Goal: Task Accomplishment & Management: Use online tool/utility

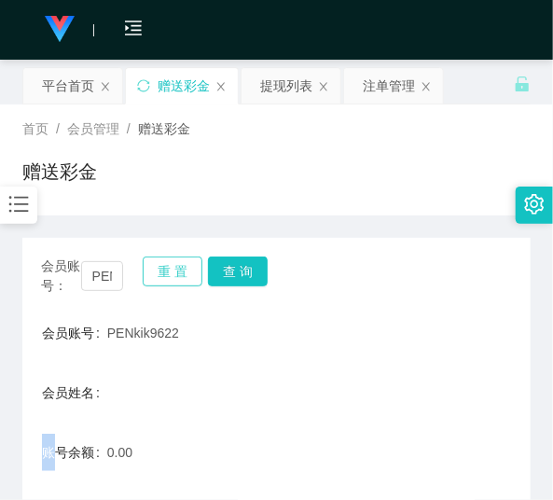
click at [171, 271] on button "重 置" at bounding box center [173, 271] width 60 height 30
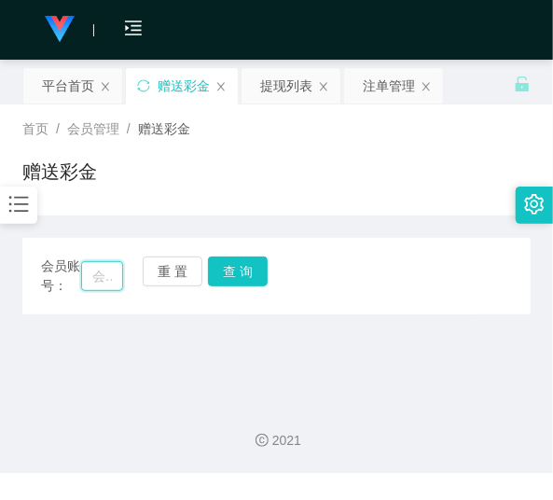
click at [104, 282] on input "text" at bounding box center [102, 276] width 42 height 30
paste input "lzzatciku39"
click at [243, 270] on button "查 询" at bounding box center [238, 271] width 60 height 30
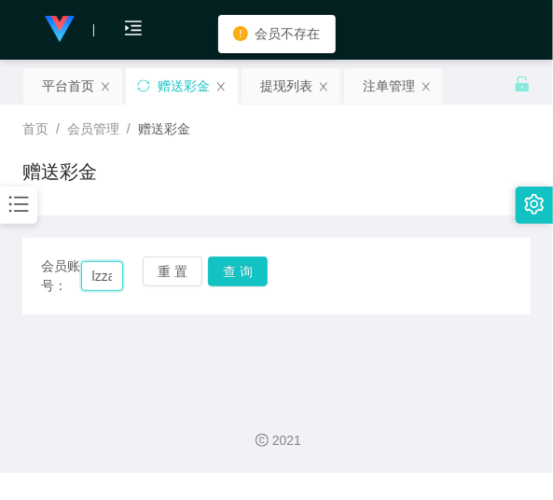
click at [107, 275] on input "lzzatciku39" at bounding box center [102, 276] width 42 height 30
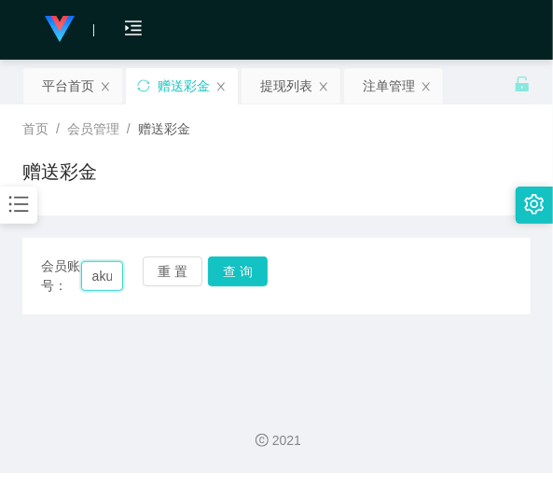
click at [113, 274] on input "aku39" at bounding box center [102, 276] width 42 height 30
click at [113, 274] on input "ku9" at bounding box center [102, 276] width 42 height 30
type input "9"
click at [110, 274] on input "9" at bounding box center [102, 276] width 42 height 30
click at [47, 389] on div "2021" at bounding box center [276, 429] width 553 height 87
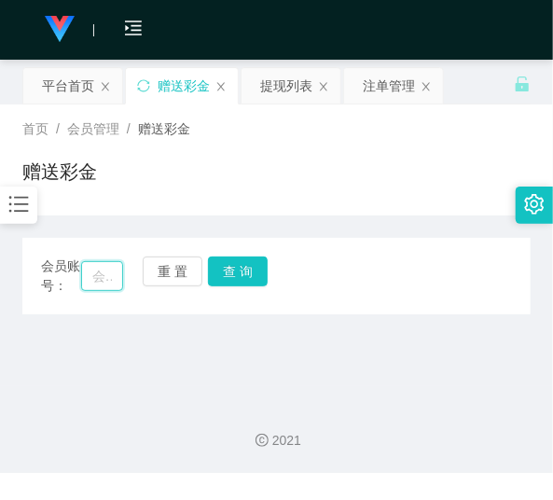
click at [87, 284] on input "text" at bounding box center [102, 276] width 42 height 30
paste input "lzzatciku39"
type input "lzzatciku39"
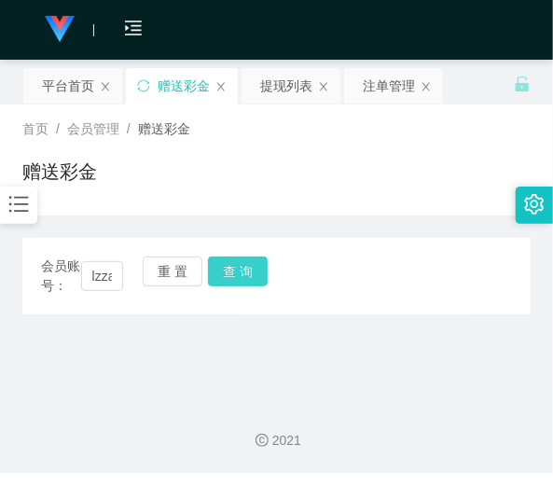
click at [231, 284] on button "查 询" at bounding box center [238, 271] width 60 height 30
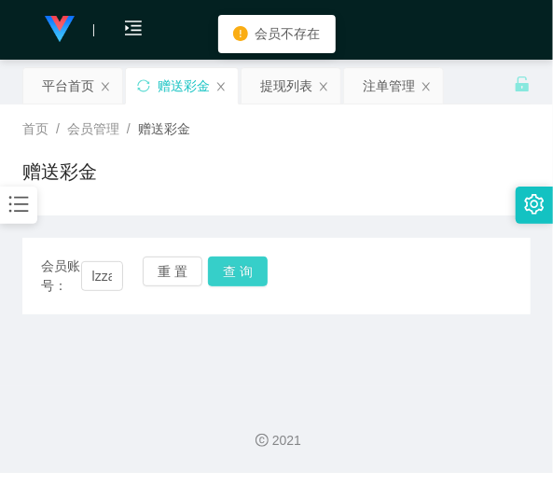
click at [231, 282] on button "查 询" at bounding box center [238, 271] width 60 height 30
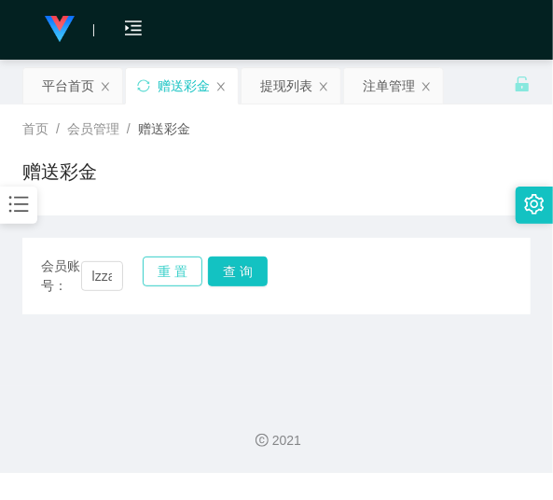
click at [160, 268] on button "重 置" at bounding box center [173, 271] width 60 height 30
click at [114, 282] on input "text" at bounding box center [102, 276] width 42 height 30
paste input "lzzatciKu39"
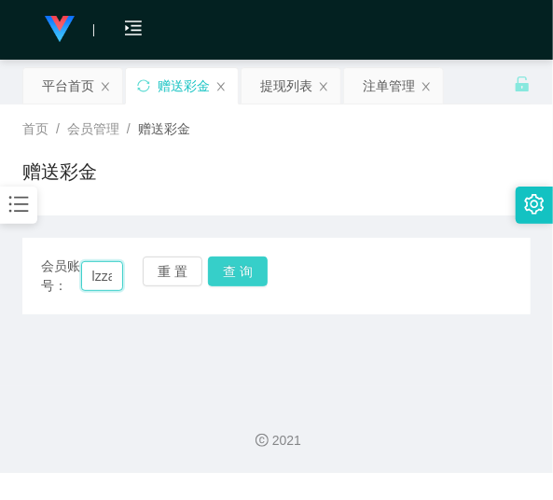
scroll to position [0, 44]
type input "lzzatciKu39"
click at [225, 274] on button "查 询" at bounding box center [238, 271] width 60 height 30
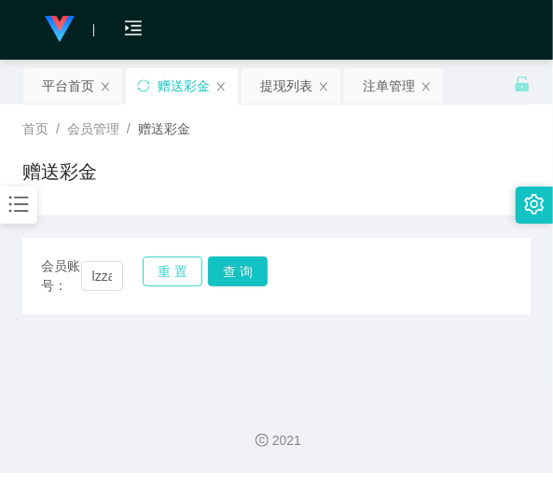
drag, startPoint x: 171, startPoint y: 283, endPoint x: 160, endPoint y: 283, distance: 10.3
click at [171, 283] on button "重 置" at bounding box center [173, 271] width 60 height 30
click at [104, 286] on input "text" at bounding box center [102, 276] width 42 height 30
paste input "Izzatciku39"
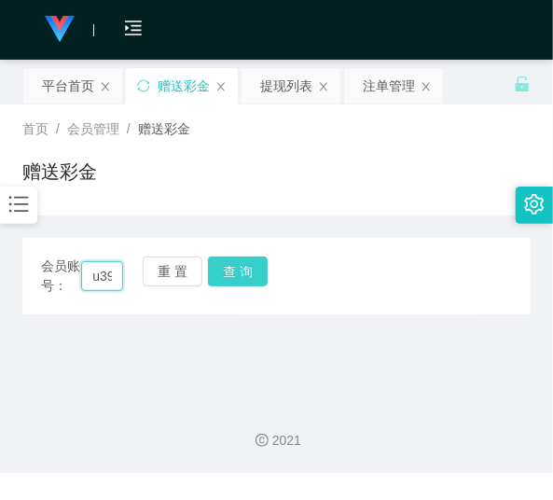
type input "Izzatciku39"
click at [228, 272] on button "查 询" at bounding box center [238, 271] width 60 height 30
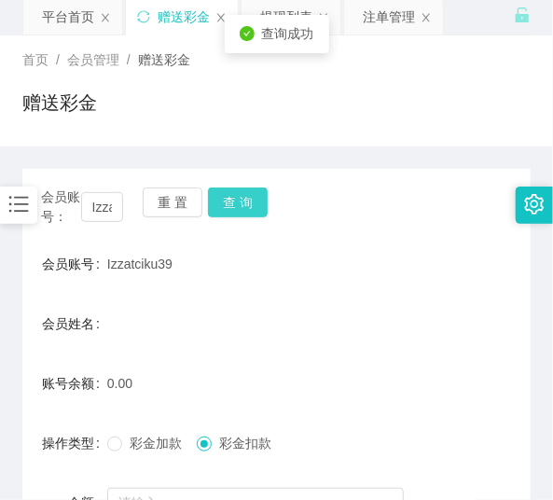
scroll to position [150, 0]
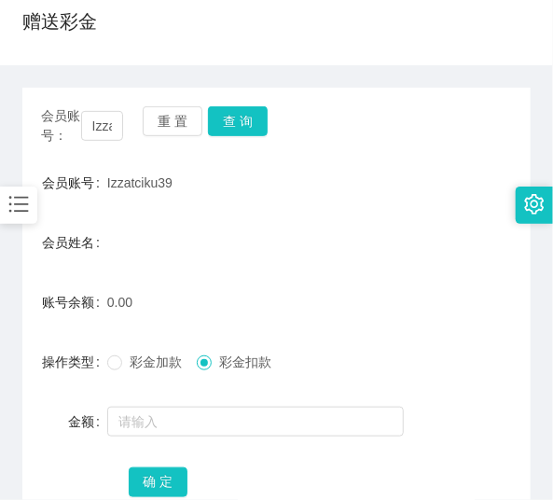
click at [476, 162] on div "会员账号： Izzatciku39 重 置 查 询 会员账号 Izzatciku39 会员姓名 账号余额 0.00 操作类型 彩金加款 彩金扣款 金额 确 定" at bounding box center [276, 314] width 508 height 453
click at [187, 131] on button "重 置" at bounding box center [173, 121] width 60 height 30
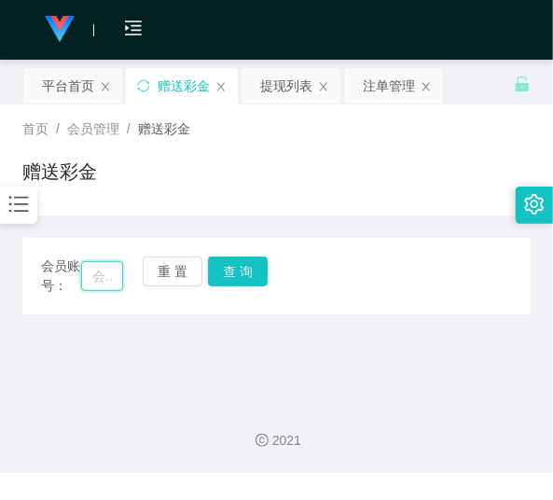
click at [104, 269] on input "text" at bounding box center [102, 276] width 42 height 30
paste input "jiayou1314"
type input "jiayou1314"
click at [231, 271] on button "查 询" at bounding box center [238, 271] width 60 height 30
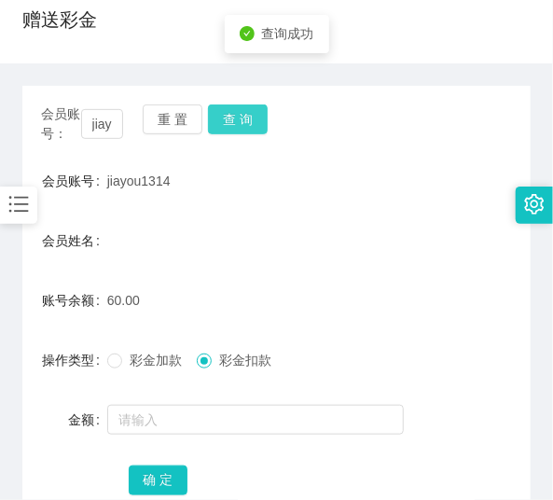
scroll to position [277, 0]
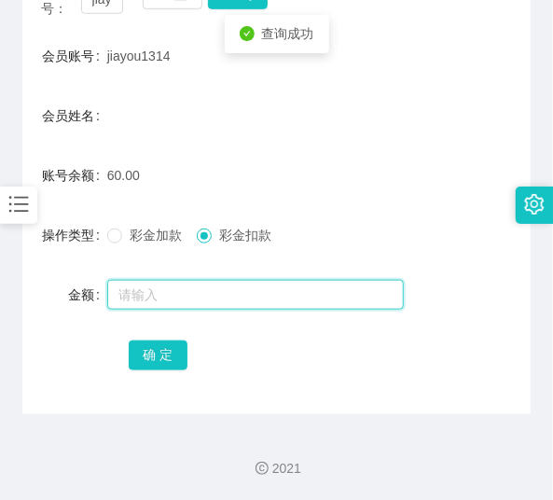
click at [210, 300] on input "text" at bounding box center [255, 295] width 297 height 30
type input "60"
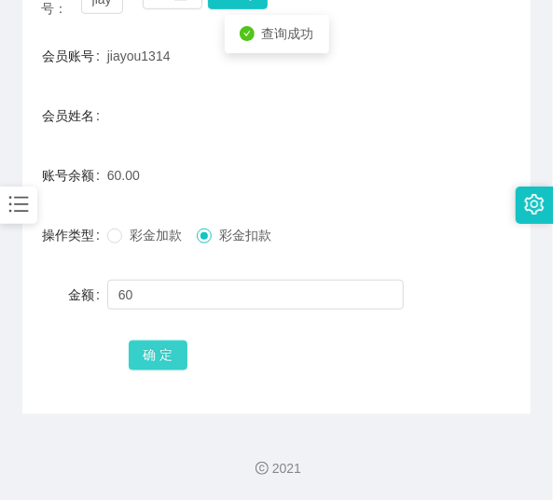
drag, startPoint x: 136, startPoint y: 361, endPoint x: 172, endPoint y: 351, distance: 36.9
click at [136, 361] on button "确 定" at bounding box center [159, 355] width 60 height 30
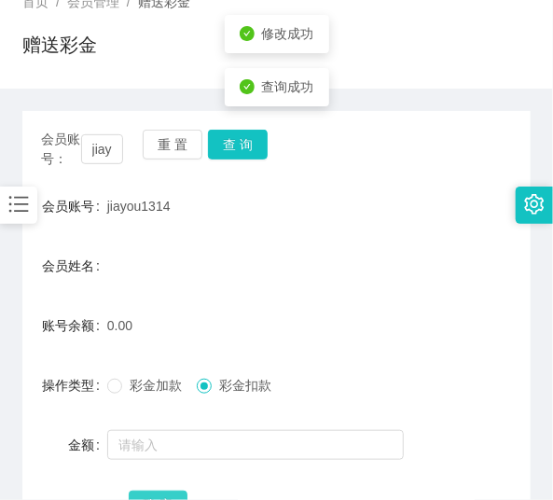
scroll to position [127, 0]
click at [169, 151] on button "重 置" at bounding box center [173, 145] width 60 height 30
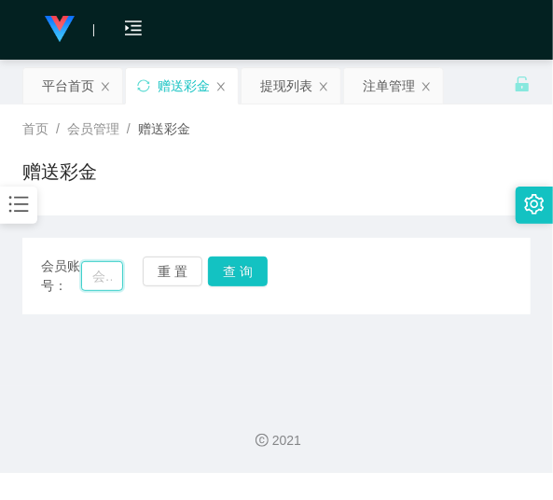
click at [103, 270] on input "text" at bounding box center [102, 276] width 42 height 30
paste input "56892"
type input "56892"
click at [233, 267] on button "查 询" at bounding box center [238, 271] width 60 height 30
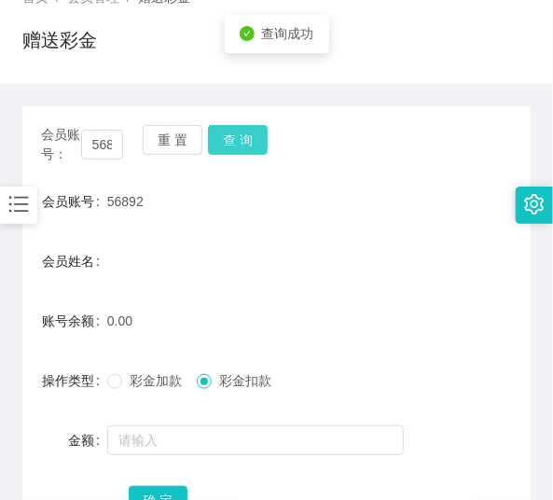
scroll to position [127, 0]
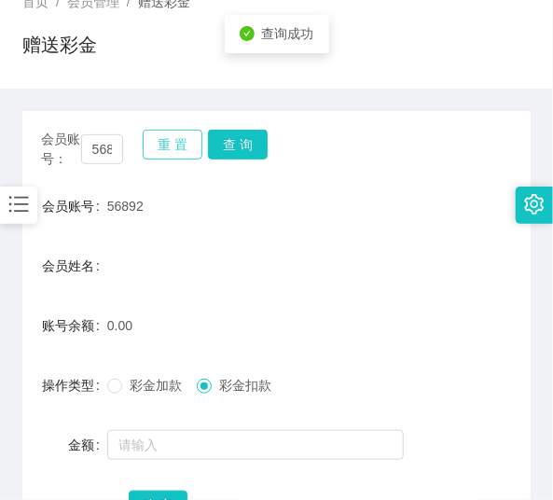
click at [183, 150] on button "重 置" at bounding box center [173, 145] width 60 height 30
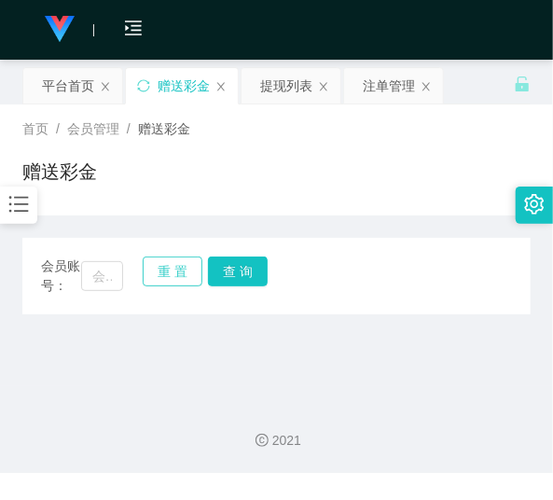
scroll to position [0, 0]
click at [105, 278] on input "text" at bounding box center [102, 276] width 42 height 30
paste input "Hi1234"
type input "Hi1234"
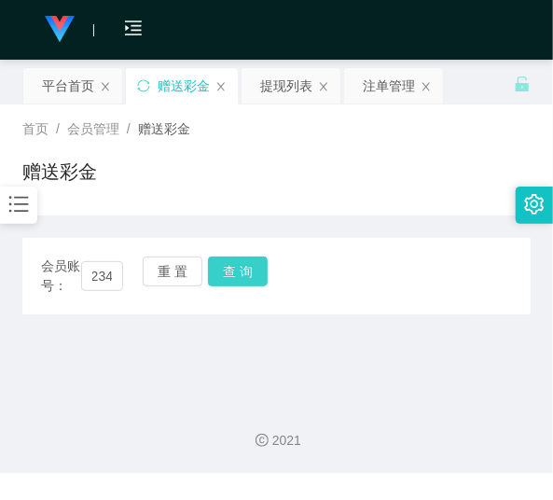
click at [268, 277] on div "会员账号： Hi1234 重 置 查 询" at bounding box center [276, 275] width 508 height 39
click at [254, 274] on button "查 询" at bounding box center [238, 271] width 60 height 30
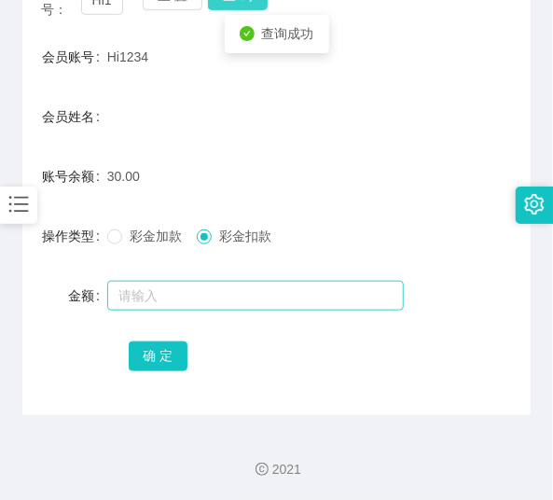
scroll to position [277, 0]
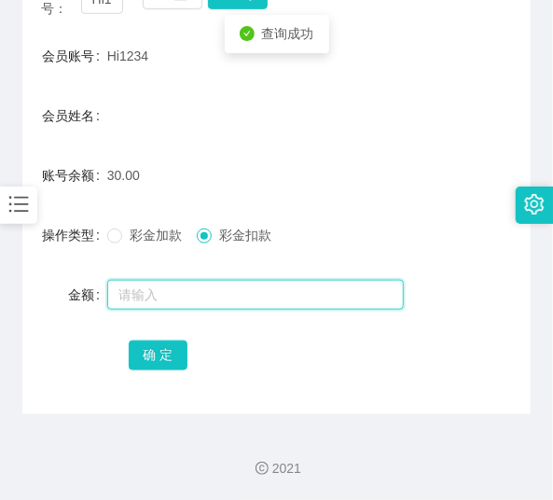
click at [238, 287] on input "text" at bounding box center [255, 295] width 297 height 30
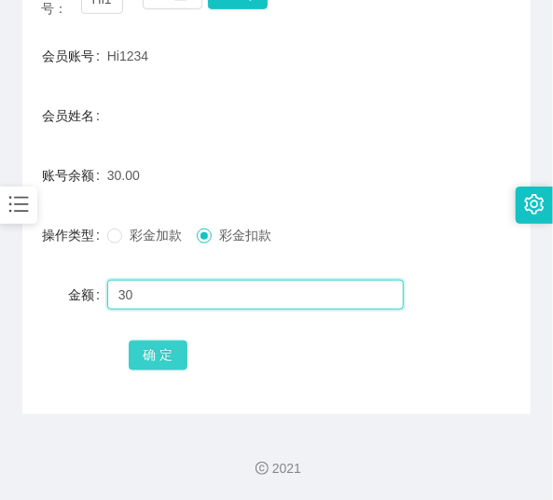
type input "30"
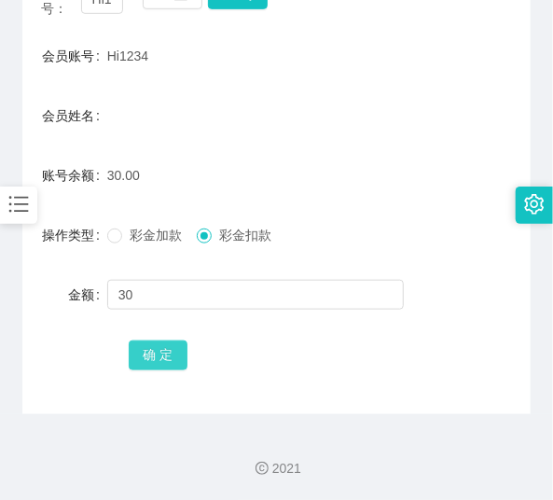
click at [177, 350] on button "确 定" at bounding box center [159, 355] width 60 height 30
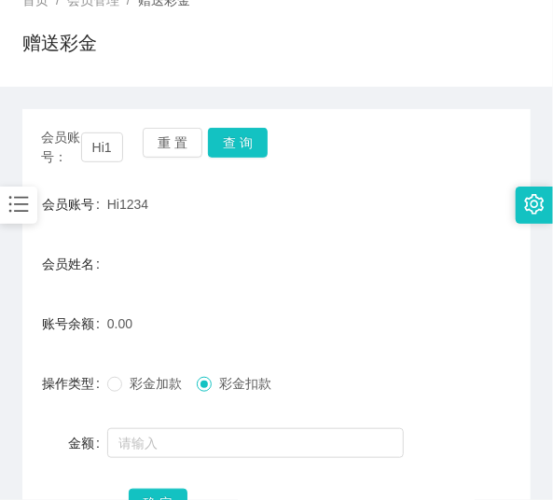
scroll to position [127, 0]
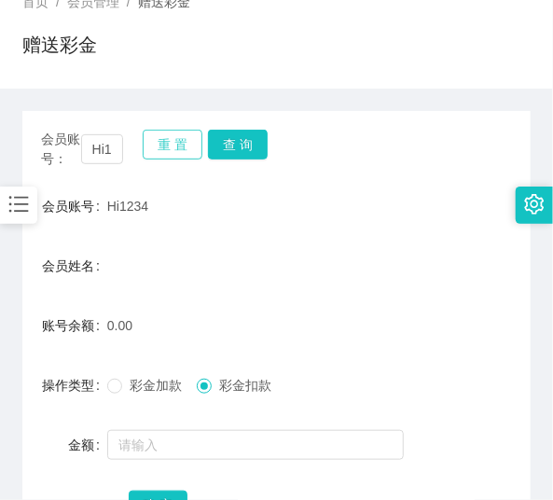
click at [169, 146] on button "重 置" at bounding box center [173, 145] width 60 height 30
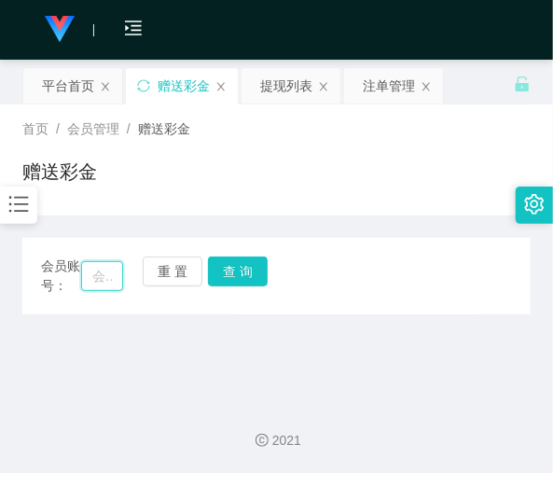
click at [107, 273] on input "text" at bounding box center [102, 276] width 42 height 30
paste input "wtsc84"
type input "wtsc84"
click at [250, 273] on button "查 询" at bounding box center [238, 271] width 60 height 30
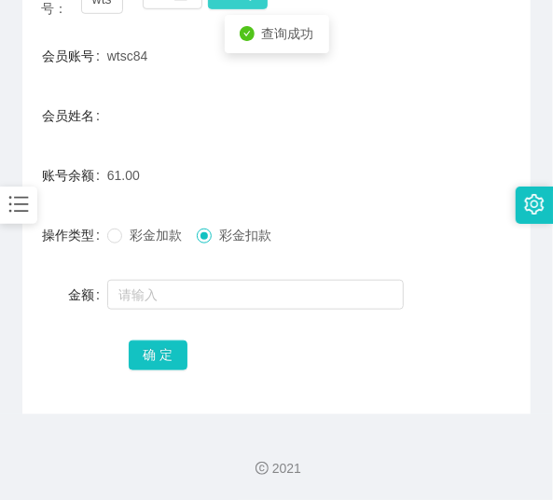
scroll to position [277, 0]
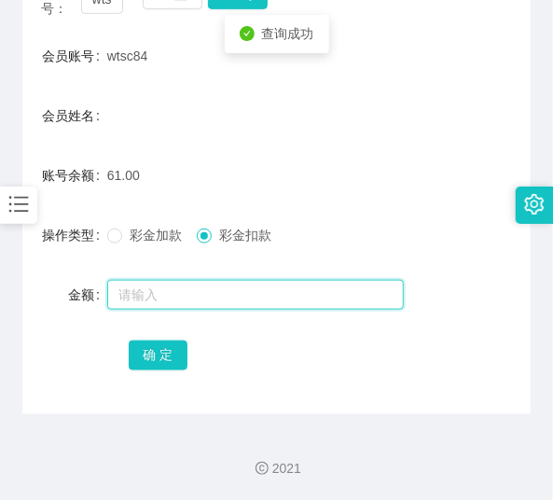
click at [230, 293] on input "text" at bounding box center [255, 295] width 297 height 30
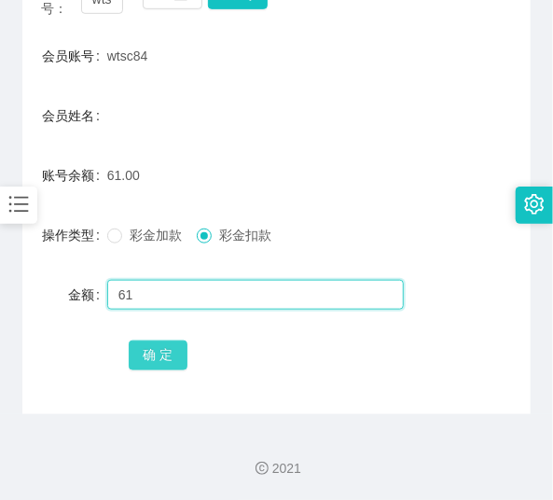
type input "61"
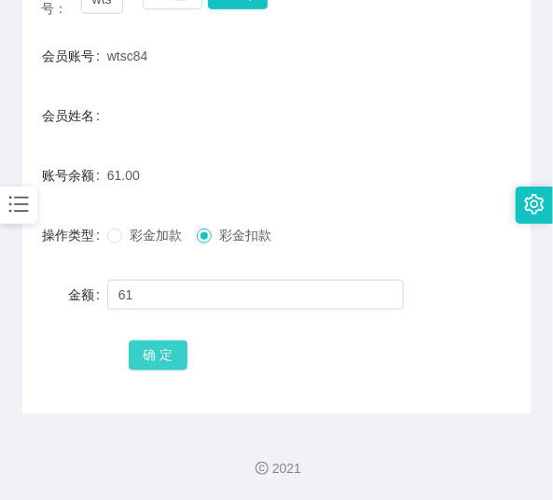
click at [183, 351] on button "确 定" at bounding box center [159, 355] width 60 height 30
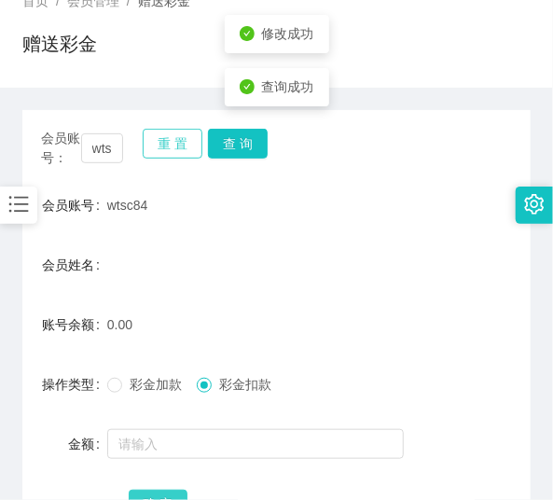
scroll to position [127, 0]
click at [159, 155] on button "重 置" at bounding box center [173, 145] width 60 height 30
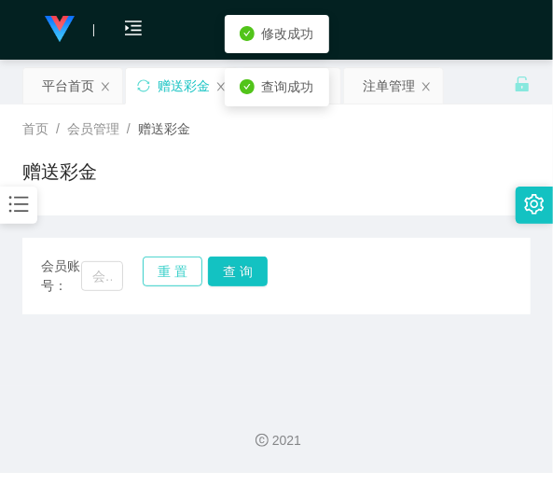
scroll to position [0, 0]
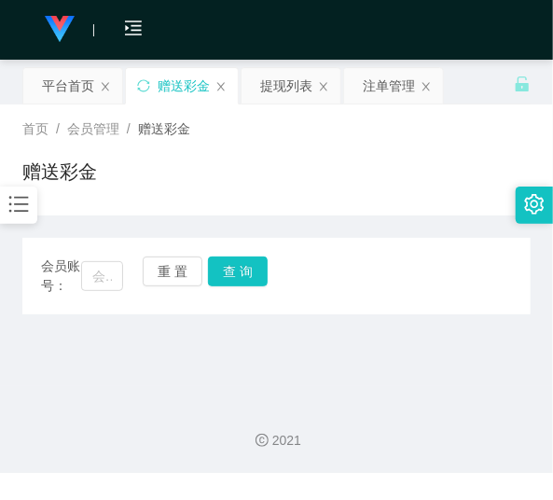
click at [81, 256] on div "会员账号： 重 置 查 询 会员账号 wtsc84 会员姓名 账号余额 0.00 操作类型 彩金加款 彩金扣款 金额 确 定" at bounding box center [276, 276] width 508 height 76
click at [87, 264] on input "text" at bounding box center [102, 276] width 42 height 30
paste input "tweetyfl"
type input "tweetyfl"
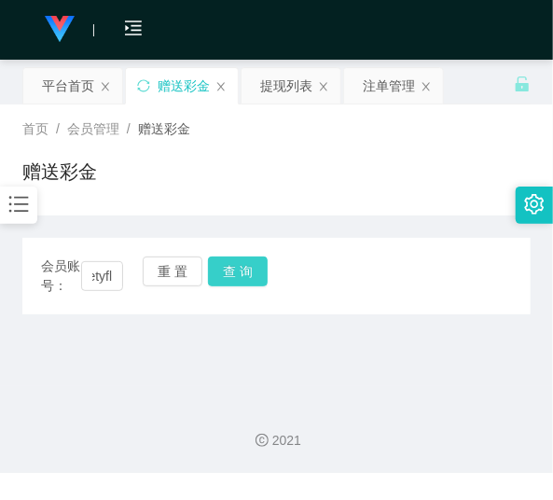
click at [264, 266] on button "查 询" at bounding box center [238, 271] width 60 height 30
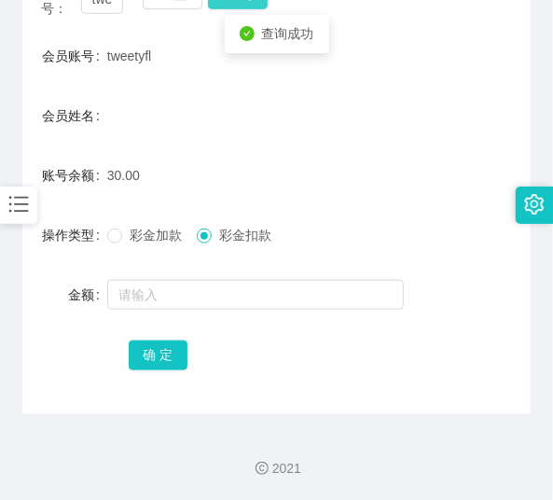
scroll to position [277, 0]
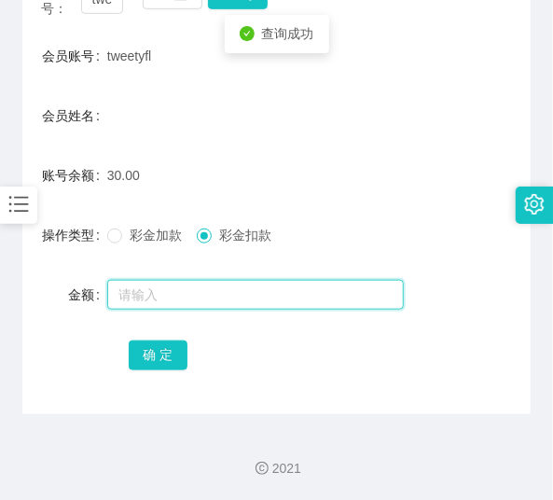
click at [234, 289] on input "text" at bounding box center [255, 295] width 297 height 30
type input "30"
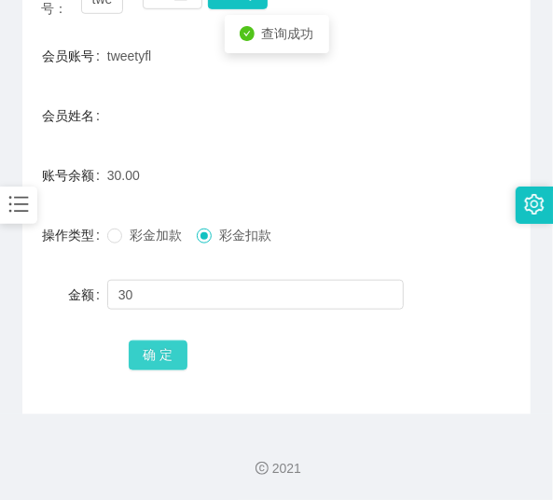
click at [164, 352] on button "确 定" at bounding box center [159, 355] width 60 height 30
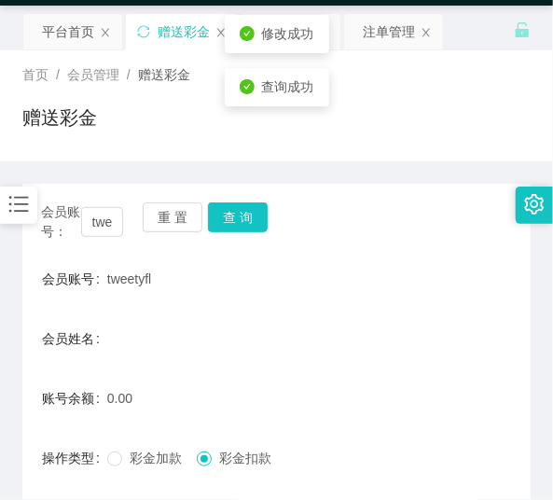
scroll to position [52, 0]
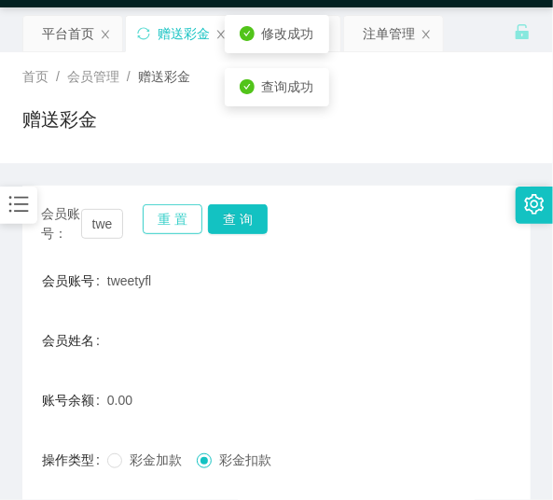
drag, startPoint x: 159, startPoint y: 219, endPoint x: 118, endPoint y: 229, distance: 42.1
click at [159, 220] on button "重 置" at bounding box center [173, 219] width 60 height 30
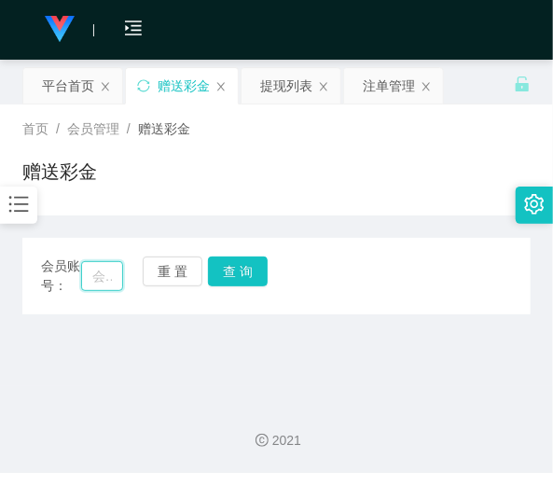
click at [110, 267] on input "text" at bounding box center [102, 276] width 42 height 30
paste input "Jeffery8101"
type input "Jeffery8101"
click at [231, 265] on button "查 询" at bounding box center [238, 271] width 60 height 30
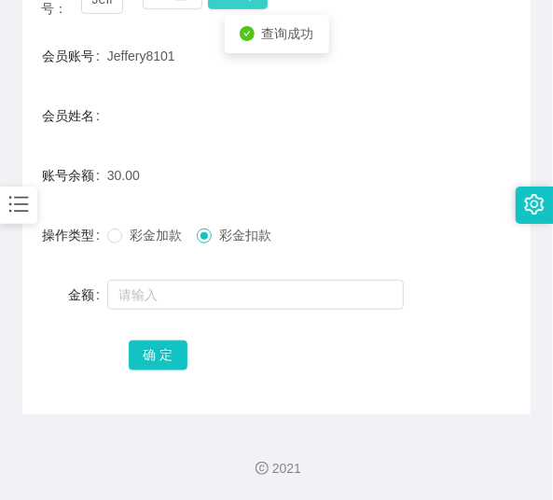
scroll to position [277, 0]
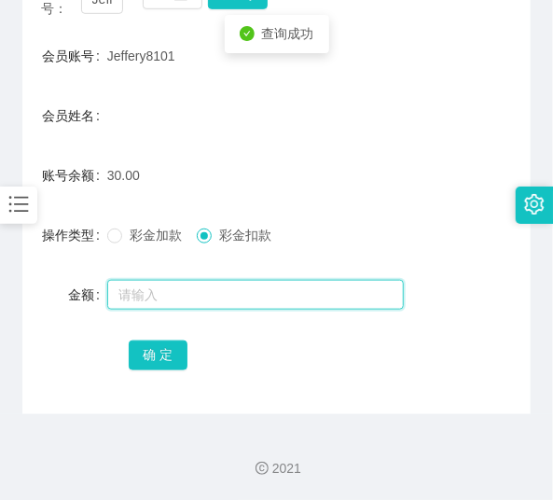
drag, startPoint x: 222, startPoint y: 286, endPoint x: 222, endPoint y: 261, distance: 25.2
click at [222, 287] on input "text" at bounding box center [255, 295] width 297 height 30
type input "30"
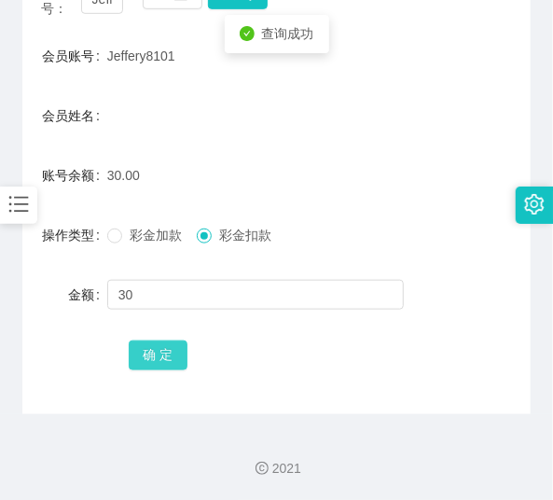
click at [175, 341] on button "确 定" at bounding box center [159, 355] width 60 height 30
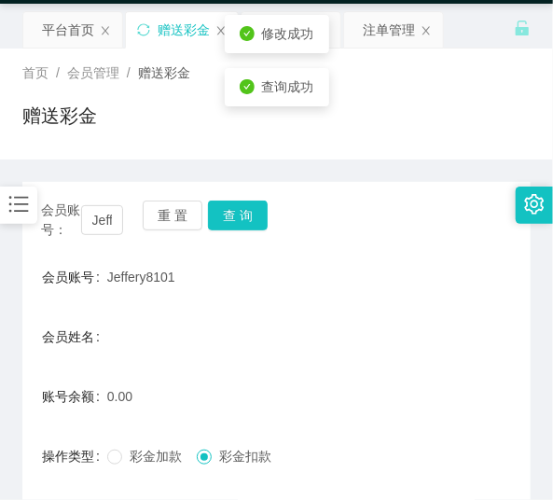
scroll to position [52, 0]
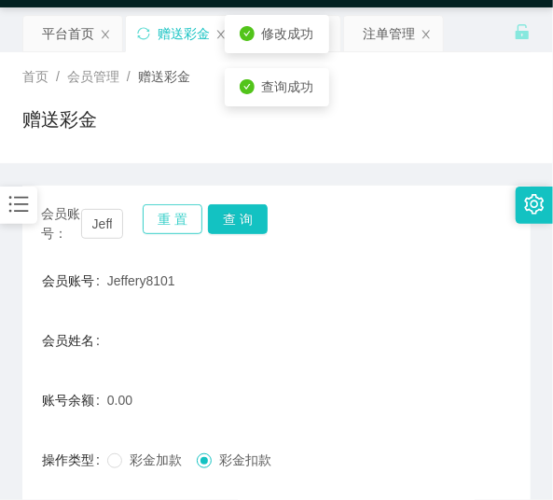
click at [173, 228] on button "重 置" at bounding box center [173, 219] width 60 height 30
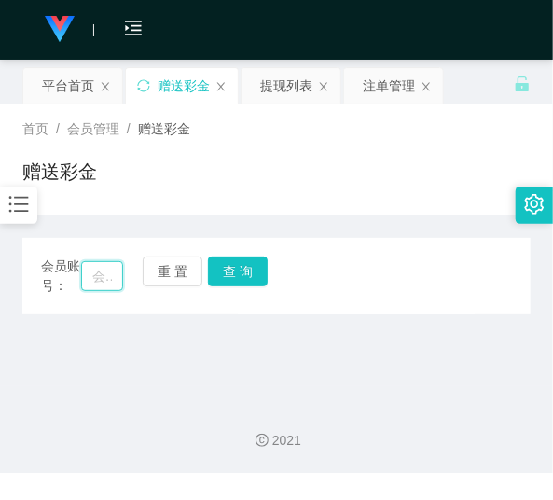
click at [116, 277] on input "text" at bounding box center [102, 276] width 42 height 30
paste input "KengBen123"
type input "KengBen123"
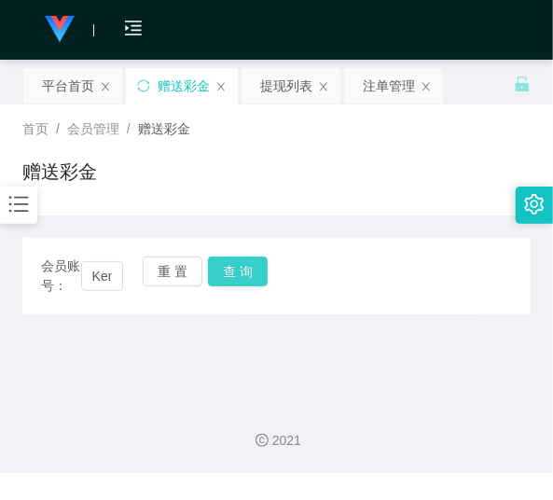
click at [228, 268] on button "查 询" at bounding box center [238, 271] width 60 height 30
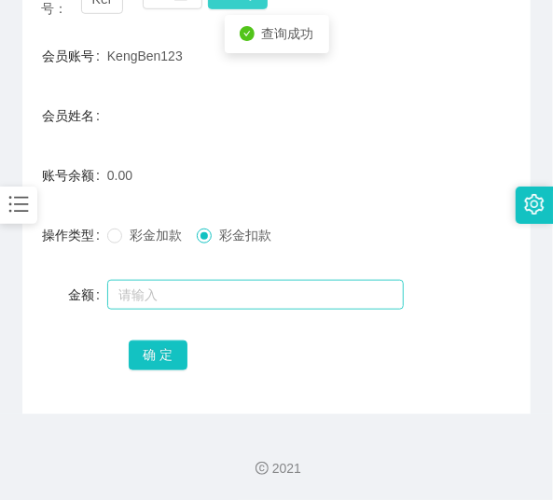
scroll to position [277, 0]
click at [215, 295] on input "text" at bounding box center [255, 295] width 297 height 30
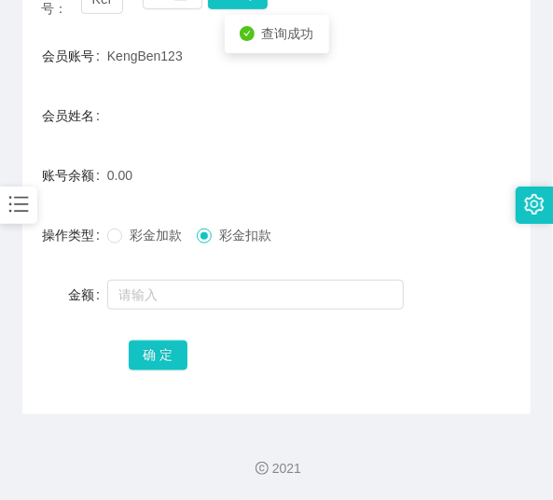
click at [168, 115] on div "会员姓名" at bounding box center [276, 115] width 508 height 37
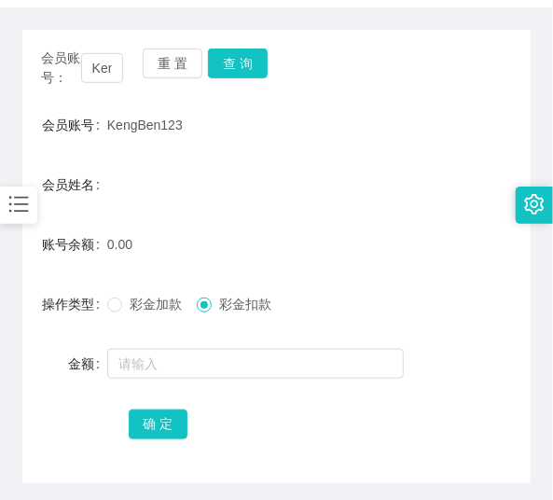
scroll to position [202, 0]
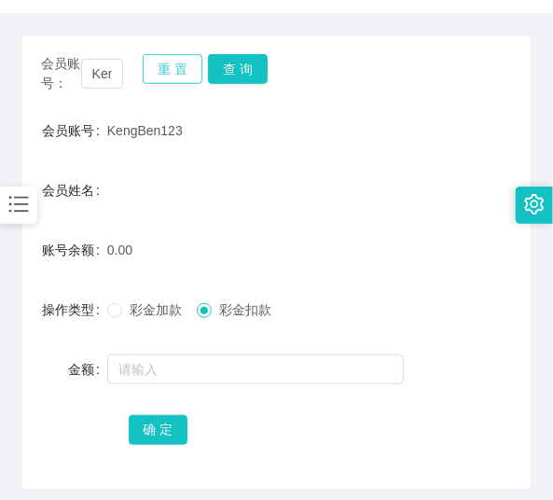
click at [175, 75] on button "重 置" at bounding box center [173, 69] width 60 height 30
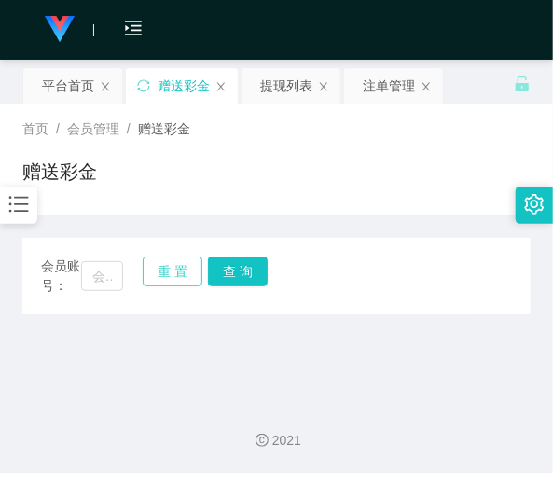
scroll to position [0, 0]
drag, startPoint x: 117, startPoint y: 277, endPoint x: 125, endPoint y: 270, distance: 10.6
click at [117, 277] on input "text" at bounding box center [102, 276] width 42 height 30
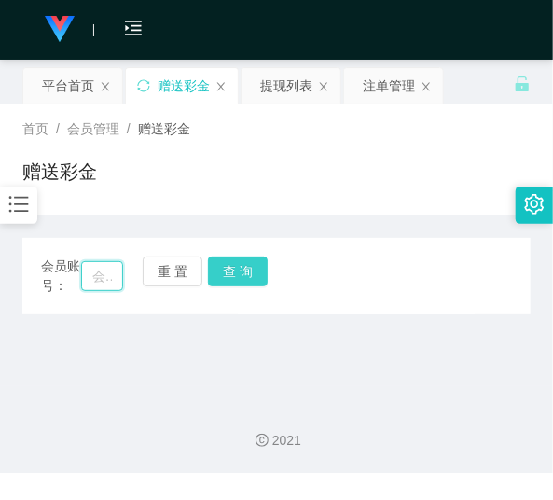
paste input "Vivien"
type input "Vivien"
click at [242, 261] on button "查 询" at bounding box center [238, 271] width 60 height 30
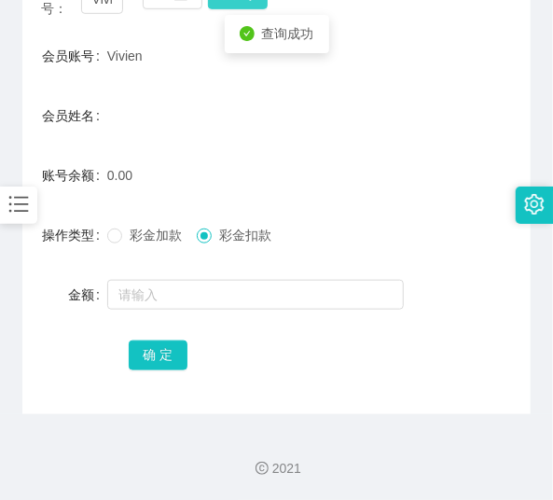
scroll to position [202, 0]
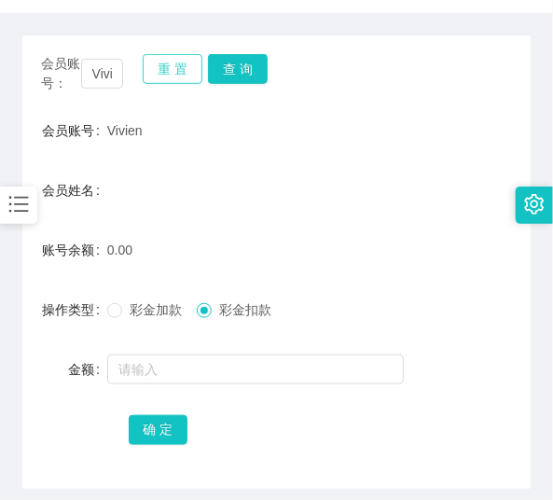
click at [170, 69] on button "重 置" at bounding box center [173, 69] width 60 height 30
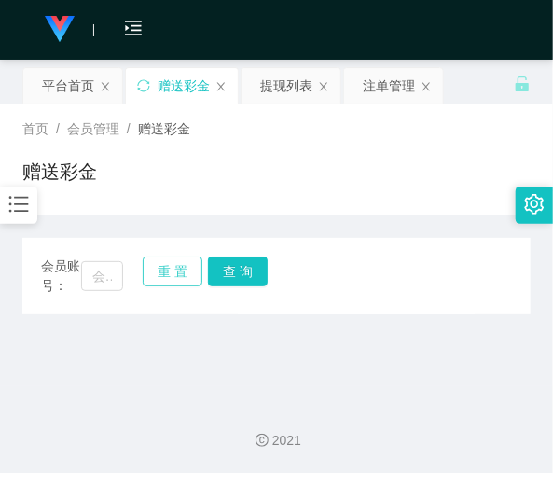
scroll to position [0, 0]
drag, startPoint x: 112, startPoint y: 283, endPoint x: 123, endPoint y: 276, distance: 13.0
click at [112, 282] on input "text" at bounding box center [102, 276] width 42 height 30
paste input "Lowrongzu"
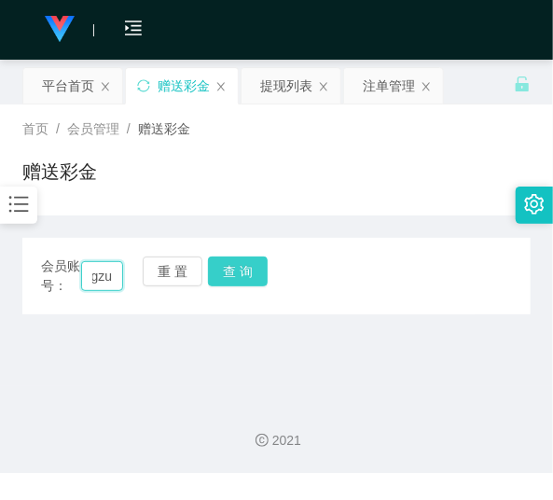
type input "Lowrongzu"
click at [211, 277] on button "查 询" at bounding box center [238, 271] width 60 height 30
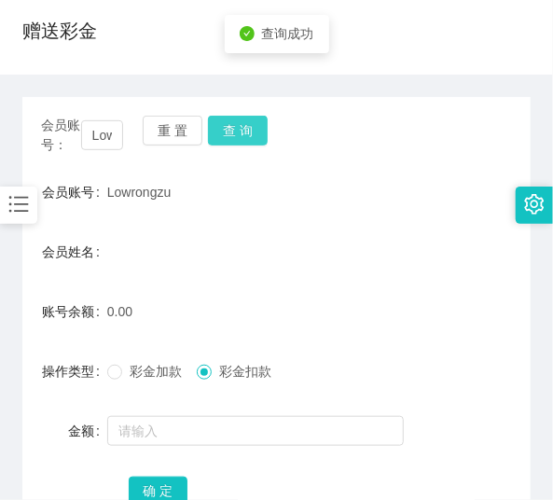
scroll to position [127, 0]
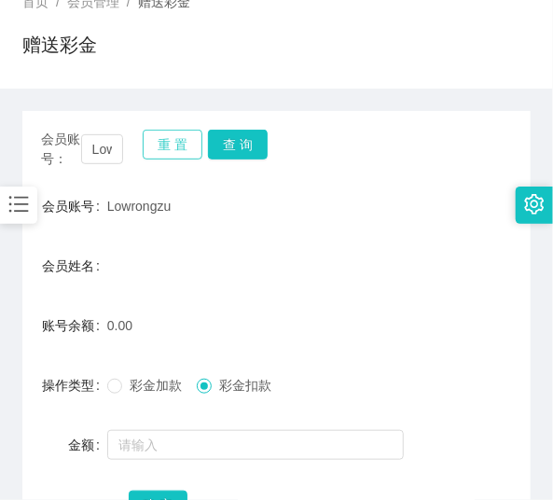
click at [178, 157] on button "重 置" at bounding box center [173, 145] width 60 height 30
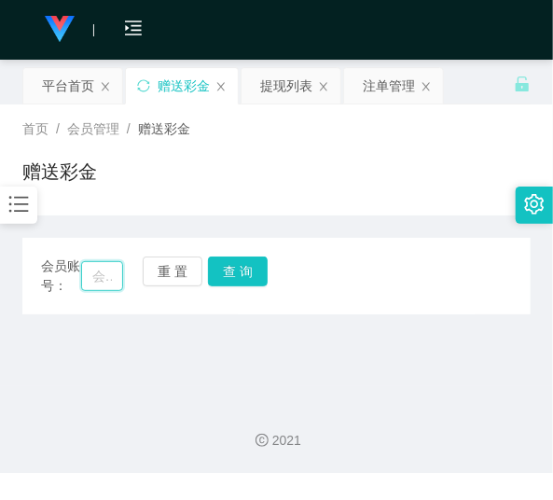
click at [115, 266] on input "text" at bounding box center [102, 276] width 42 height 30
paste input "KoK888"
type input "KoK888"
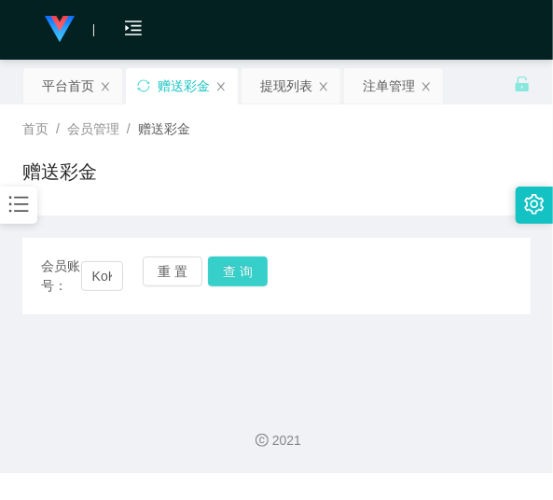
click at [237, 271] on button "查 询" at bounding box center [238, 271] width 60 height 30
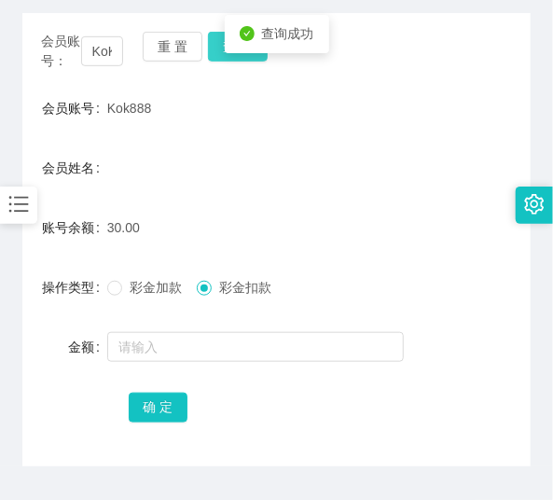
scroll to position [225, 0]
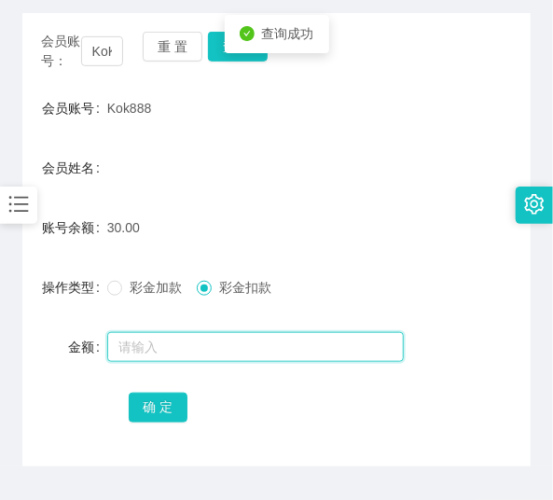
drag, startPoint x: 215, startPoint y: 339, endPoint x: 215, endPoint y: 317, distance: 21.5
click at [215, 339] on input "text" at bounding box center [255, 347] width 297 height 30
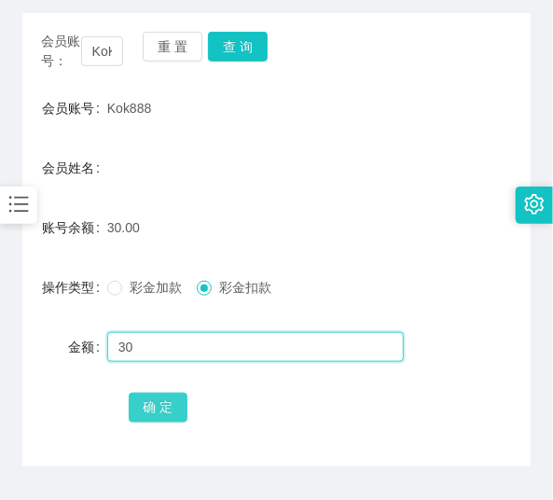
type input "30"
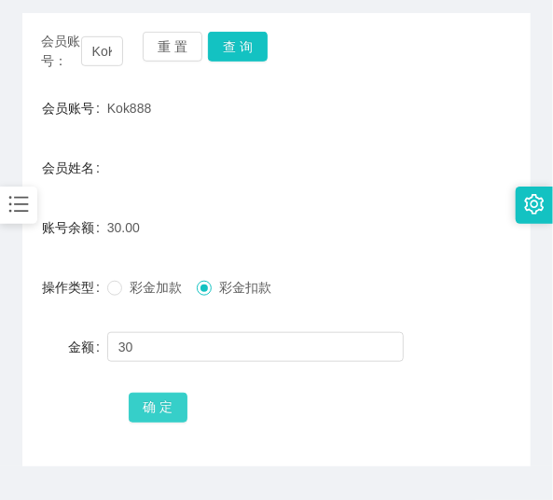
click at [155, 417] on button "确 定" at bounding box center [159, 408] width 60 height 30
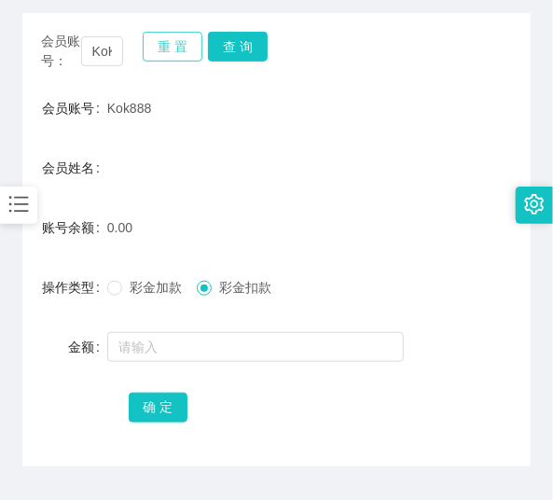
click at [194, 43] on button "重 置" at bounding box center [173, 47] width 60 height 30
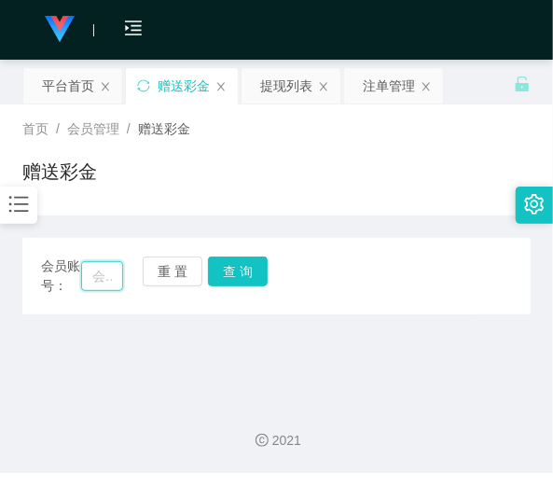
click at [108, 268] on input "text" at bounding box center [102, 276] width 42 height 30
paste input "sam0623"
type input "sam0623"
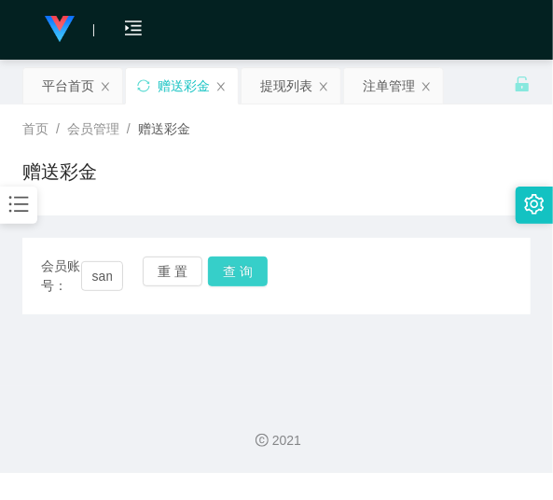
click at [247, 285] on button "查 询" at bounding box center [238, 271] width 60 height 30
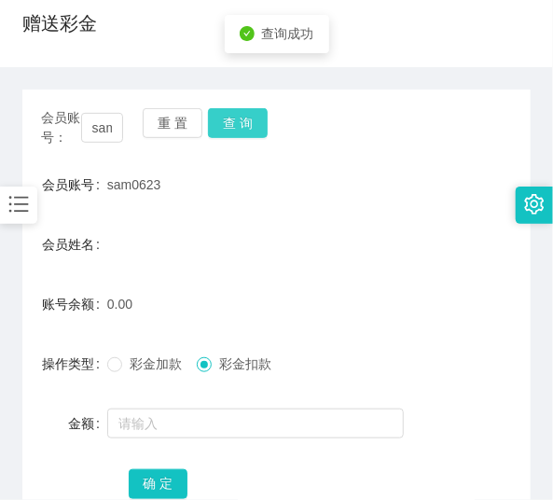
scroll to position [127, 0]
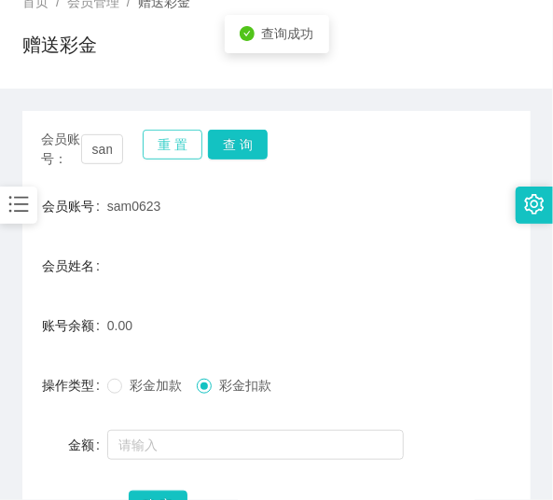
click at [173, 156] on button "重 置" at bounding box center [173, 145] width 60 height 30
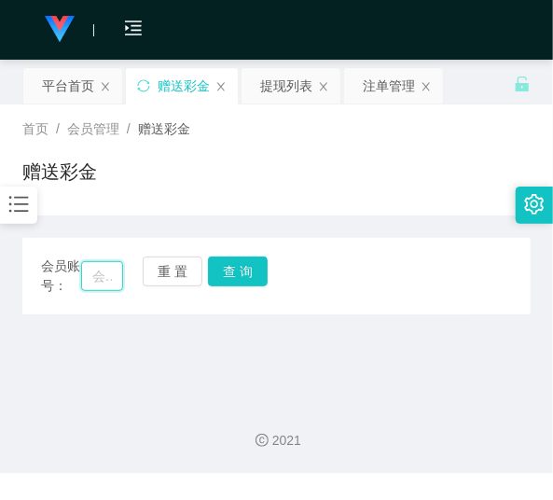
click at [118, 285] on input "text" at bounding box center [102, 276] width 42 height 30
paste input "wakandar"
type input "wakandar"
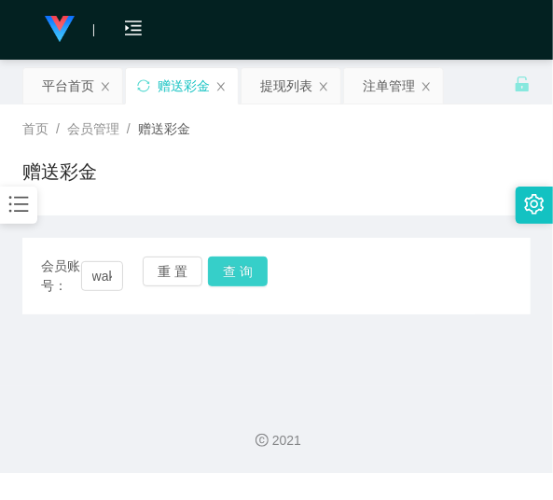
click at [208, 276] on button "查 询" at bounding box center [238, 271] width 60 height 30
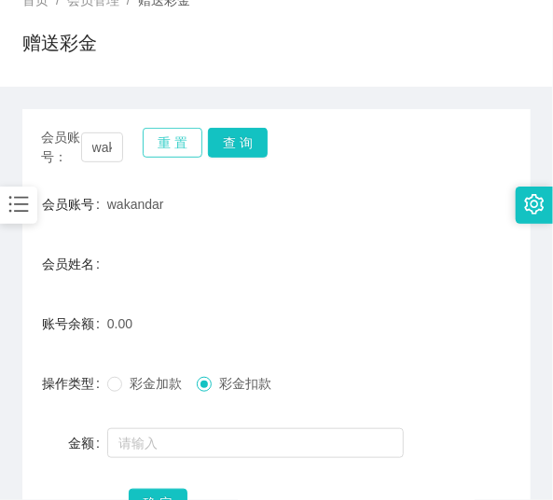
scroll to position [127, 0]
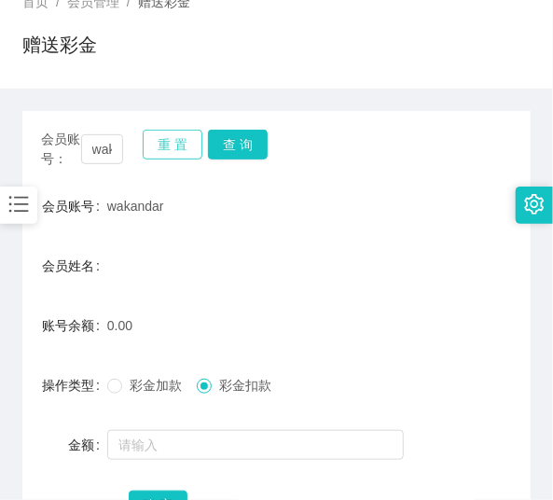
click at [157, 152] on button "重 置" at bounding box center [173, 145] width 60 height 30
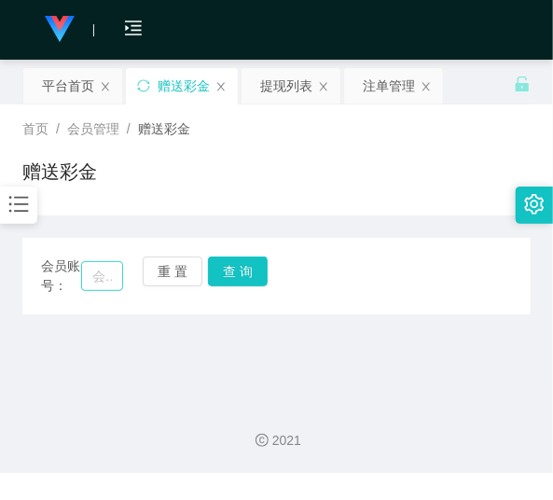
click at [104, 259] on div "会员账号：" at bounding box center [82, 275] width 82 height 39
click at [97, 271] on input "text" at bounding box center [102, 276] width 42 height 30
paste input "1554"
type input "1554"
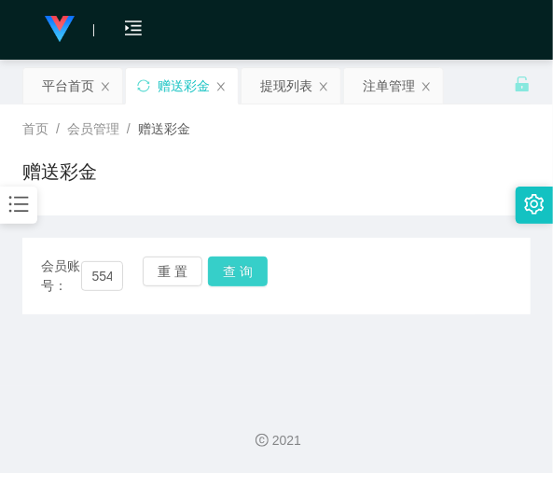
scroll to position [0, 0]
click at [228, 272] on button "查 询" at bounding box center [238, 271] width 60 height 30
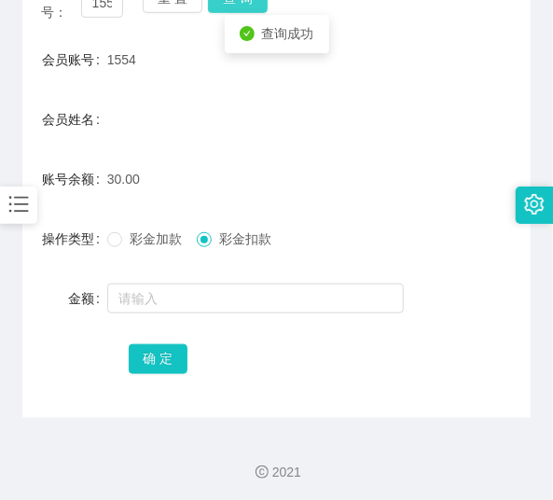
scroll to position [277, 0]
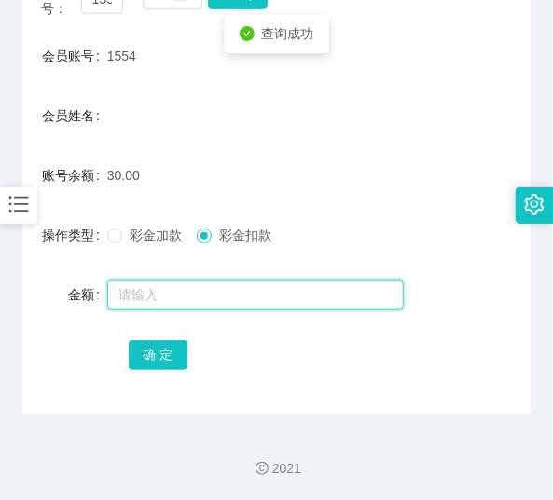
click at [208, 291] on input "text" at bounding box center [255, 295] width 297 height 30
type input "30"
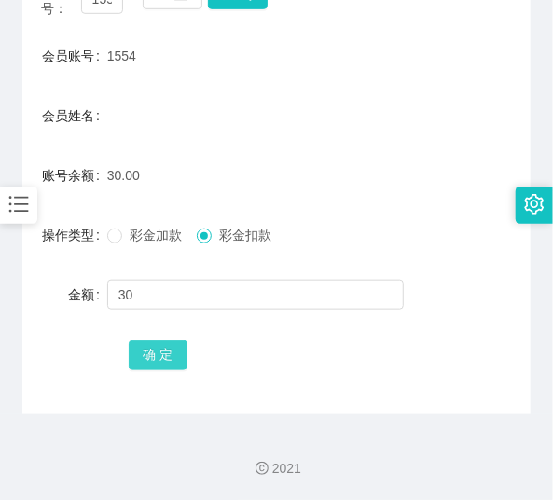
drag, startPoint x: 153, startPoint y: 337, endPoint x: 152, endPoint y: 353, distance: 15.9
click at [152, 353] on div "确 定" at bounding box center [277, 354] width 297 height 37
click at [152, 353] on button "确 定" at bounding box center [159, 355] width 60 height 30
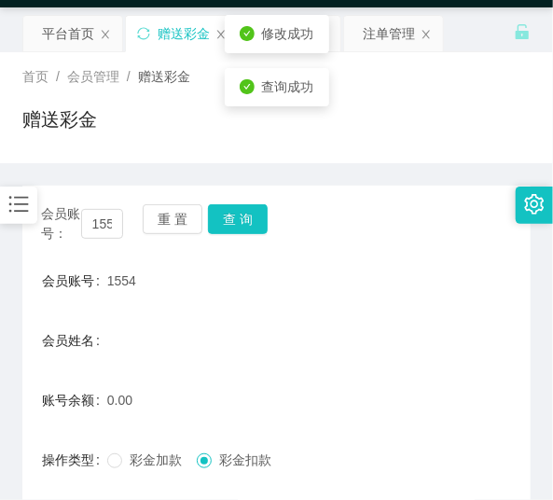
scroll to position [52, 0]
click at [160, 235] on div "重 置 查 询" at bounding box center [184, 223] width 82 height 39
click at [160, 233] on button "重 置" at bounding box center [173, 219] width 60 height 30
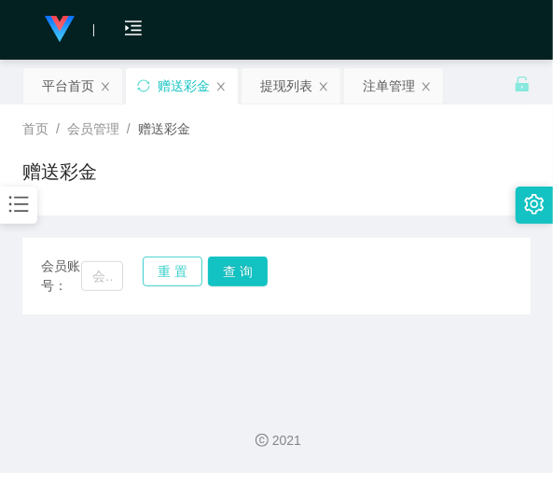
scroll to position [0, 0]
click at [97, 282] on input "text" at bounding box center [102, 276] width 42 height 30
paste input "169697685"
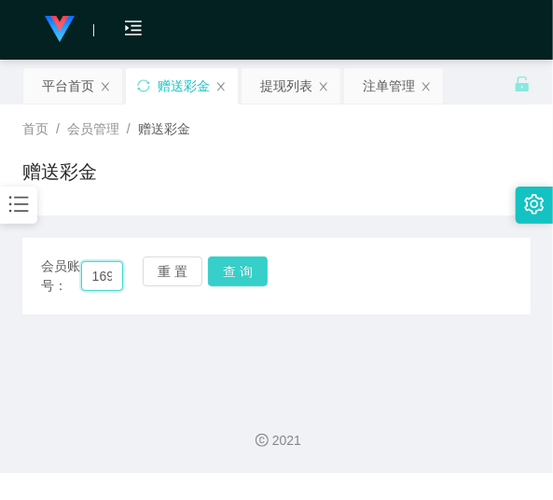
scroll to position [0, 43]
type input "169697685"
click at [249, 277] on button "查 询" at bounding box center [238, 271] width 60 height 30
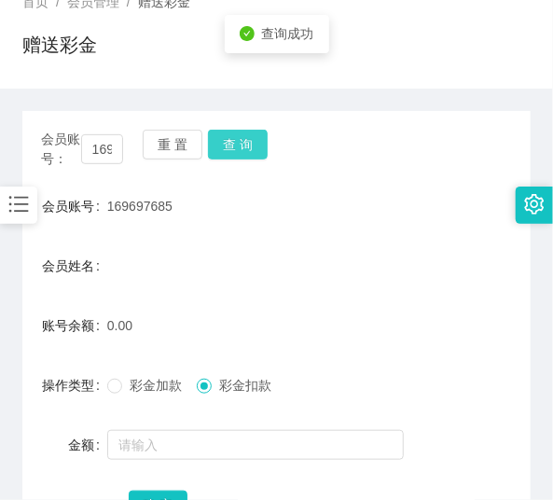
scroll to position [127, 0]
click at [166, 159] on button "重 置" at bounding box center [173, 145] width 60 height 30
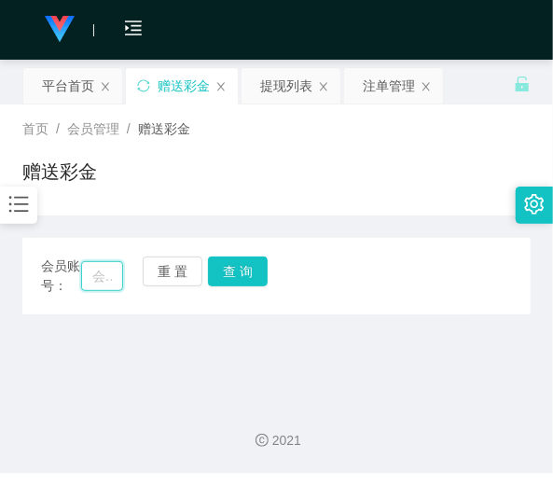
click at [98, 274] on input "text" at bounding box center [102, 276] width 42 height 30
paste input "wei3424"
type input "wei3424"
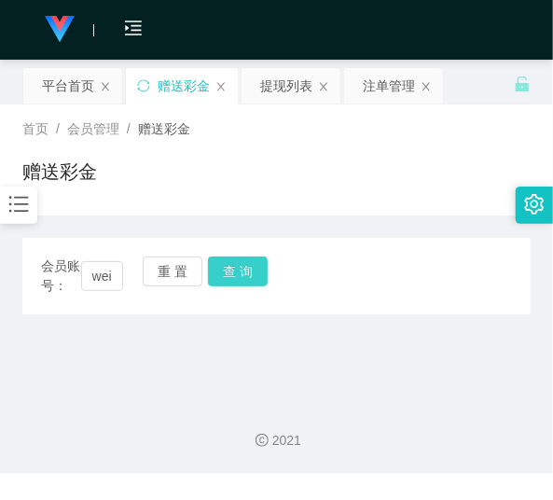
click at [219, 272] on button "查 询" at bounding box center [238, 271] width 60 height 30
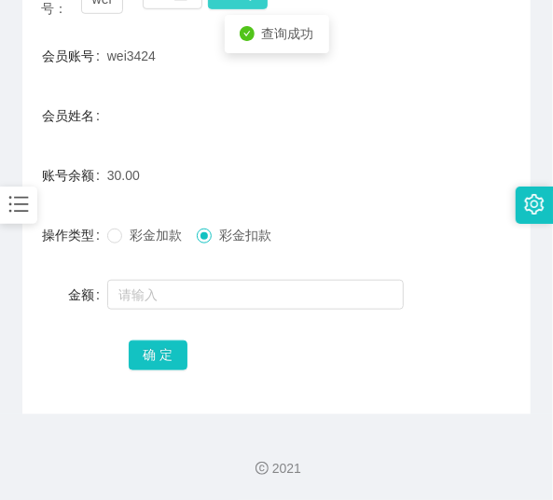
scroll to position [277, 0]
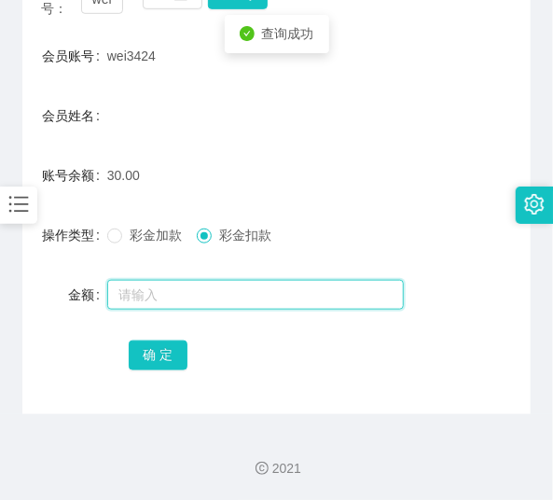
click at [207, 294] on input "text" at bounding box center [255, 295] width 297 height 30
type input "30"
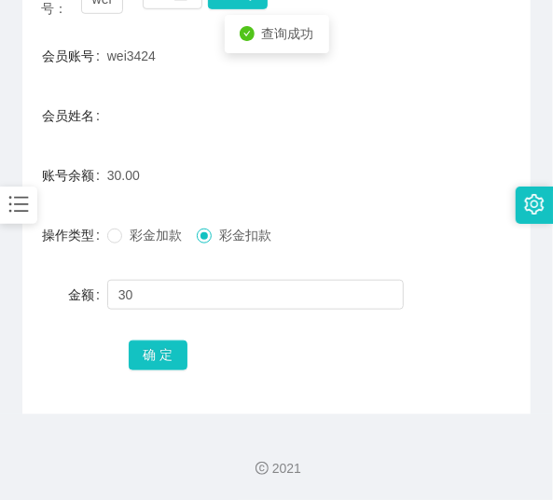
click at [178, 373] on div "会员账号： wei3424 重 置 查 询 会员账号 wei3424 会员姓名 账号余额 30.00 操作类型 彩金加款 彩金扣款 金额 30 确 定" at bounding box center [276, 187] width 508 height 453
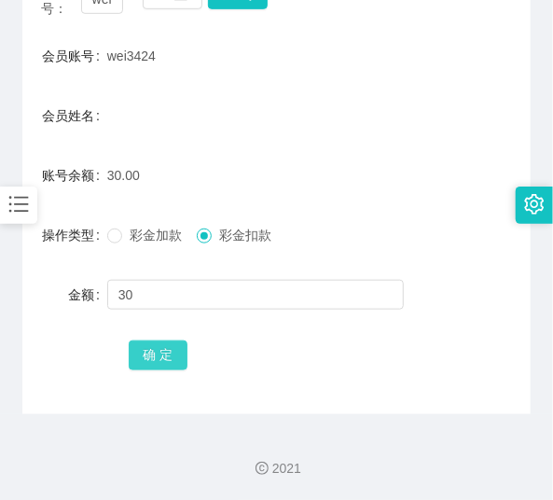
click at [174, 358] on button "确 定" at bounding box center [159, 355] width 60 height 30
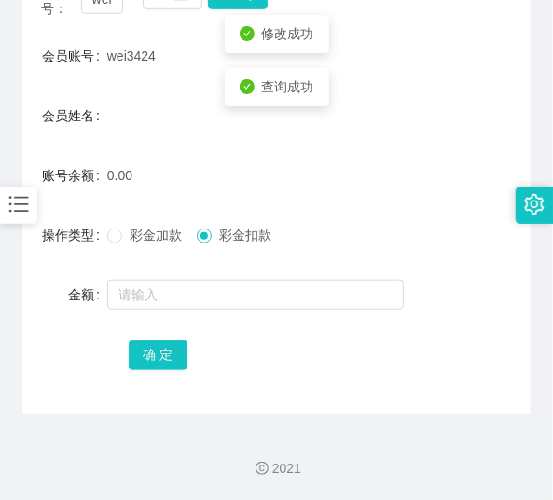
click at [173, 181] on div "0.00" at bounding box center [255, 175] width 297 height 37
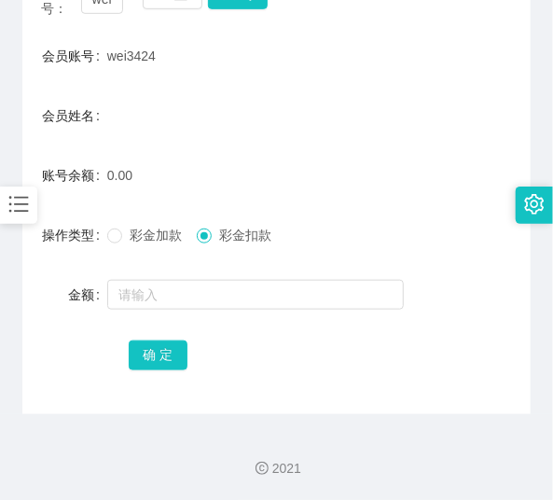
scroll to position [202, 0]
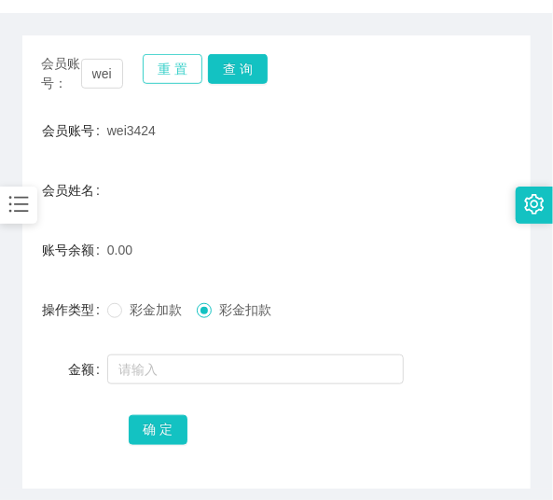
click at [177, 73] on button "重 置" at bounding box center [173, 69] width 60 height 30
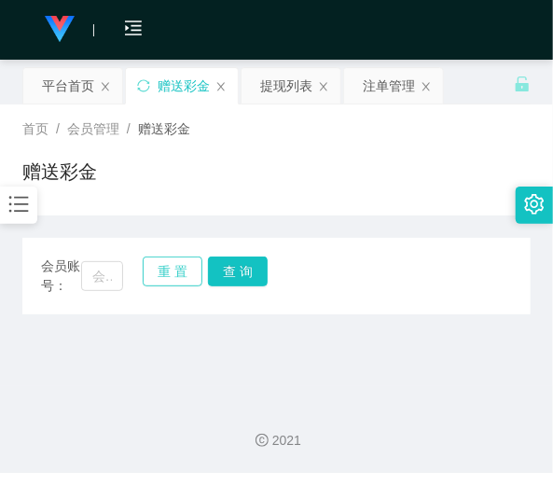
scroll to position [0, 0]
click at [107, 272] on input "text" at bounding box center [102, 276] width 42 height 30
paste input "janice5017"
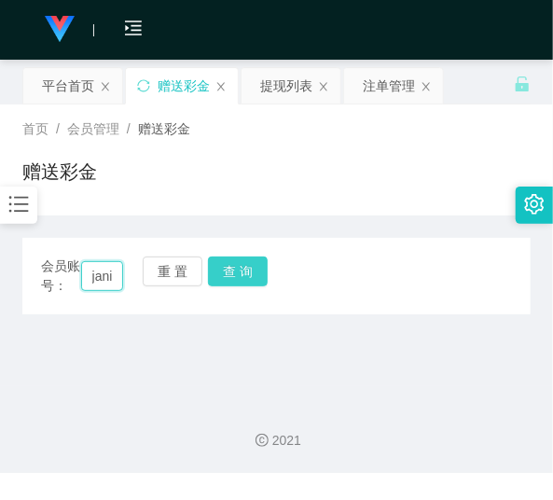
scroll to position [0, 41]
type input "janice5017"
click at [249, 268] on button "查 询" at bounding box center [238, 271] width 60 height 30
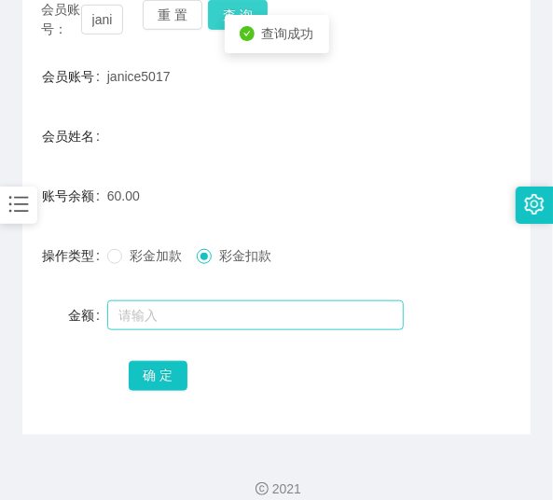
scroll to position [277, 0]
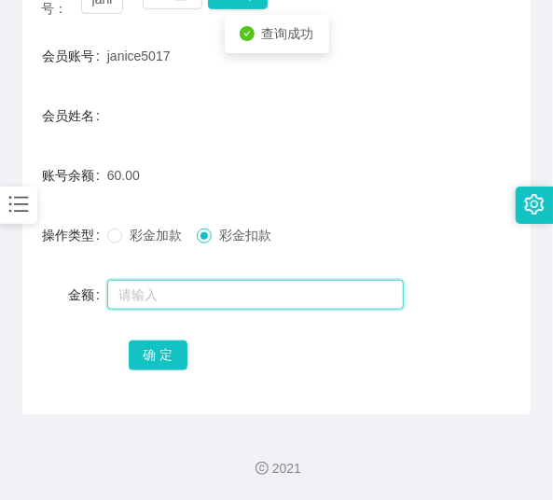
click at [200, 303] on input "text" at bounding box center [255, 295] width 297 height 30
type input "60"
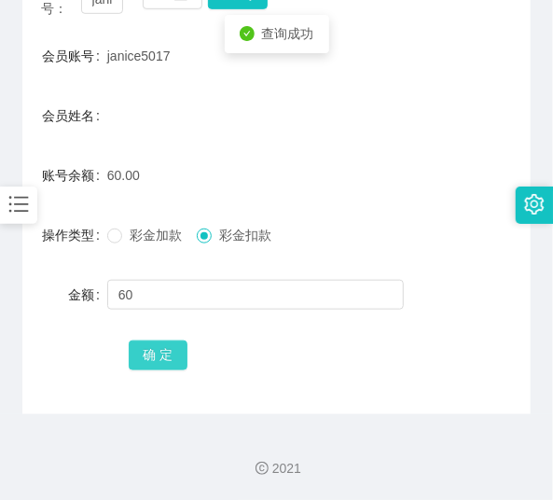
click at [156, 359] on button "确 定" at bounding box center [159, 355] width 60 height 30
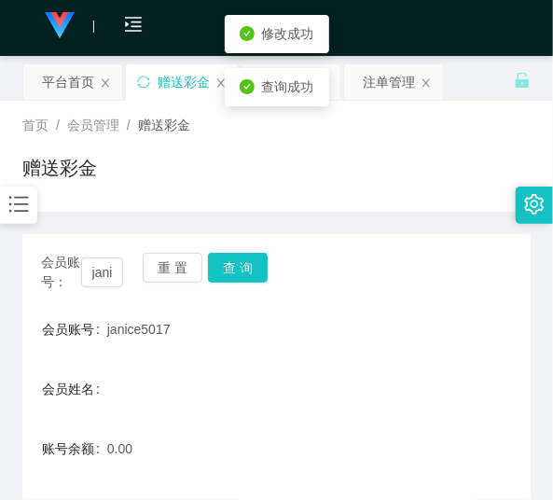
scroll to position [0, 0]
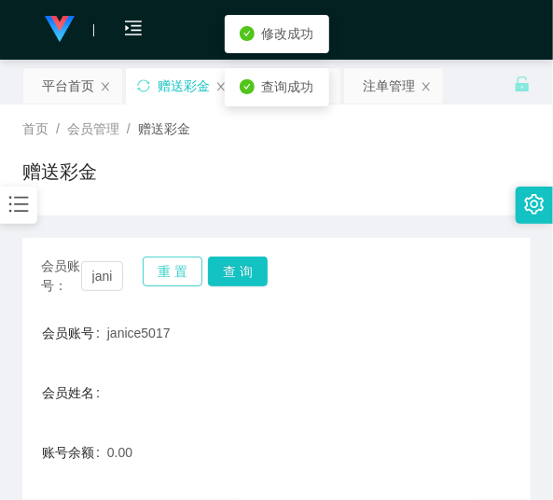
click at [166, 267] on button "重 置" at bounding box center [173, 271] width 60 height 30
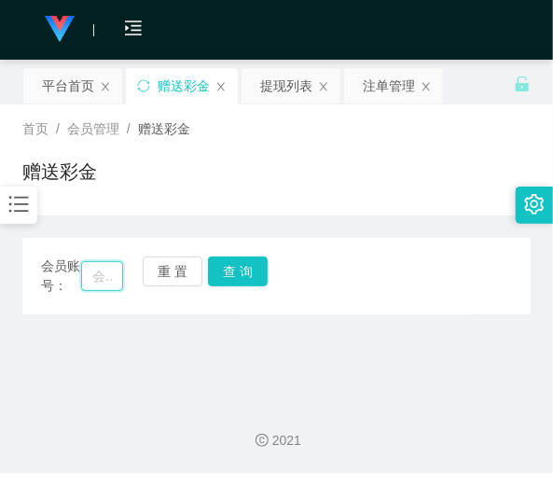
click at [100, 271] on input "text" at bounding box center [102, 276] width 42 height 30
paste input "0169126382"
type input "0169126382"
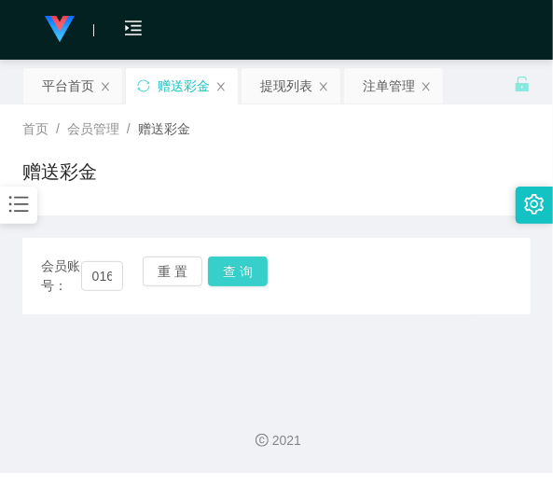
click at [233, 267] on button "查 询" at bounding box center [238, 271] width 60 height 30
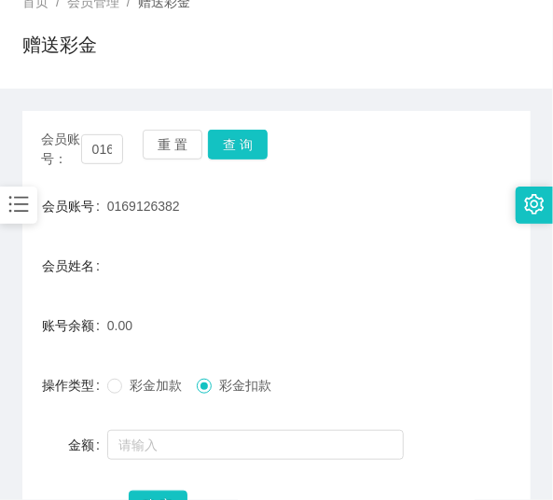
scroll to position [127, 0]
click at [159, 138] on button "重 置" at bounding box center [173, 145] width 60 height 30
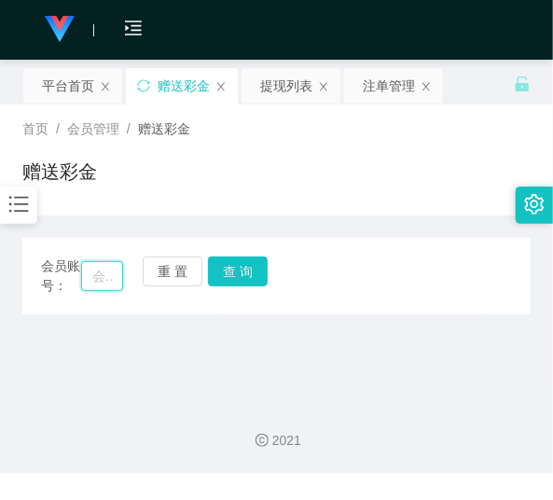
click at [109, 268] on input "text" at bounding box center [102, 276] width 42 height 30
paste input "cynthialiew"
type input "cynthialiew"
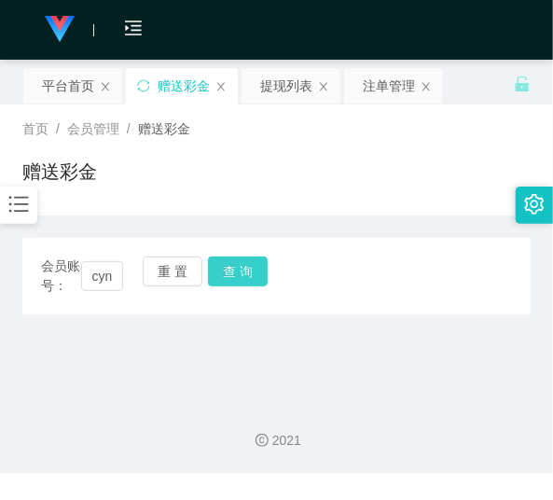
click at [221, 272] on button "查 询" at bounding box center [238, 271] width 60 height 30
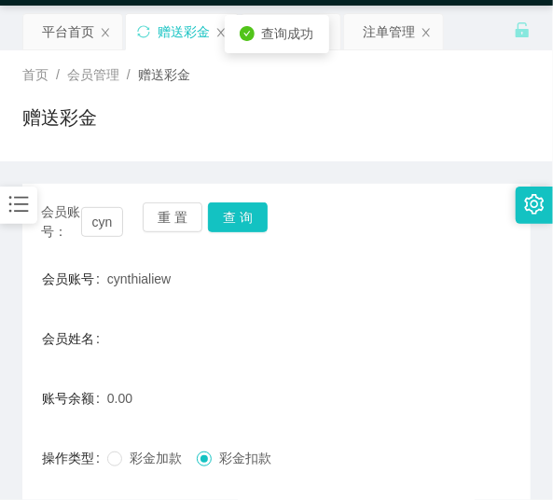
scroll to position [52, 0]
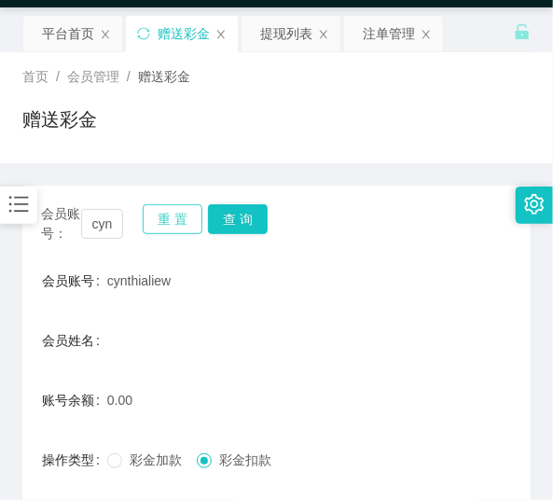
drag, startPoint x: 179, startPoint y: 206, endPoint x: 132, endPoint y: 210, distance: 46.8
click at [179, 207] on button "重 置" at bounding box center [173, 219] width 60 height 30
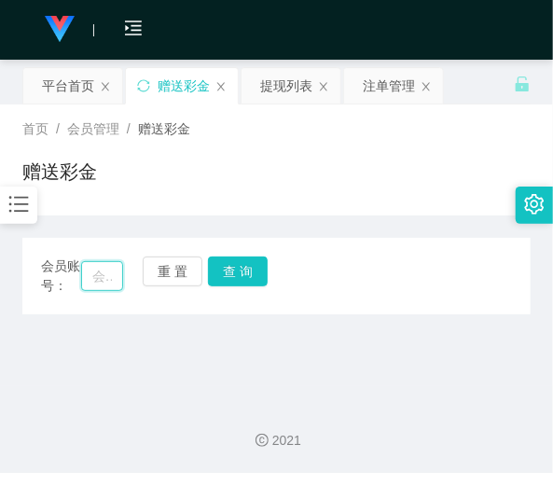
click at [107, 268] on input "text" at bounding box center [102, 276] width 42 height 30
paste input "JESS0123"
type input "JESS0123"
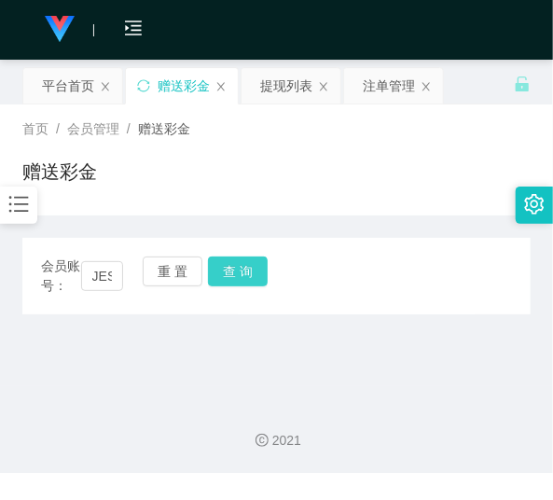
click at [225, 275] on button "查 询" at bounding box center [238, 271] width 60 height 30
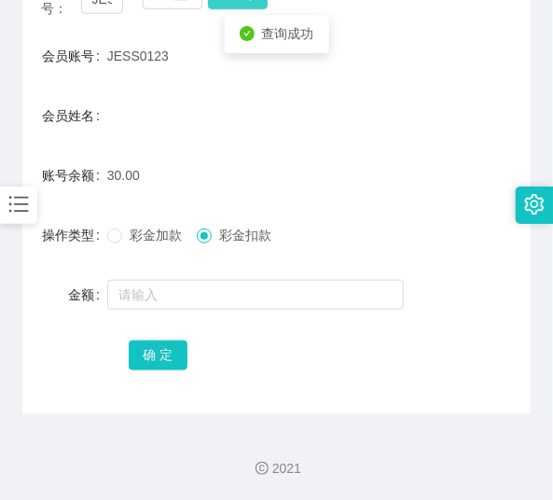
scroll to position [277, 0]
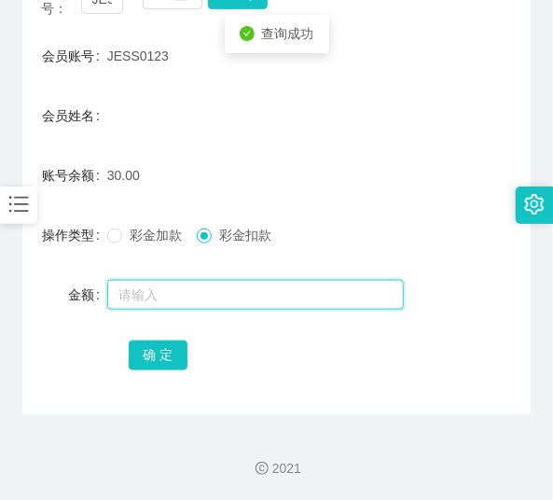
click at [198, 292] on input "text" at bounding box center [255, 295] width 297 height 30
type input "30"
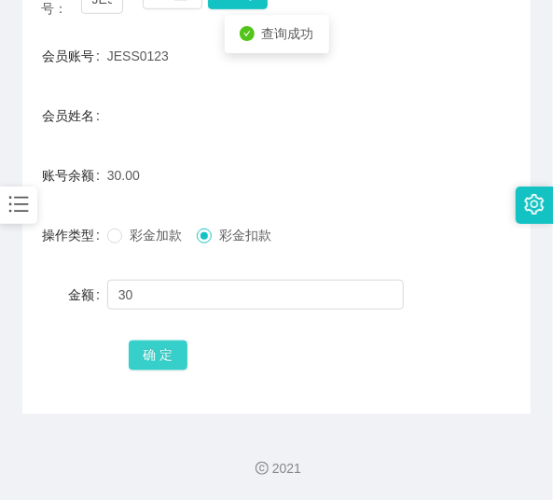
click at [141, 353] on button "确 定" at bounding box center [159, 355] width 60 height 30
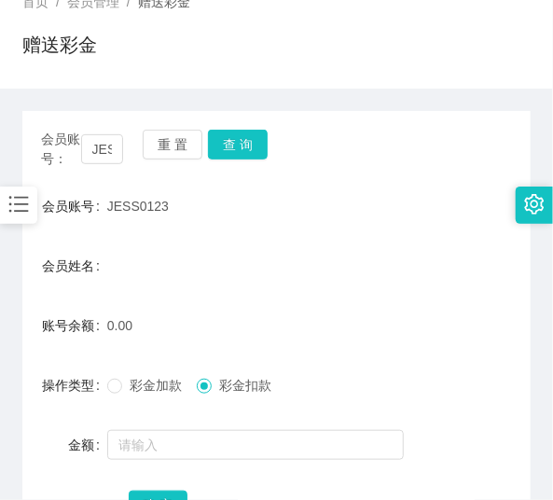
scroll to position [127, 0]
click at [161, 154] on button "重 置" at bounding box center [173, 145] width 60 height 30
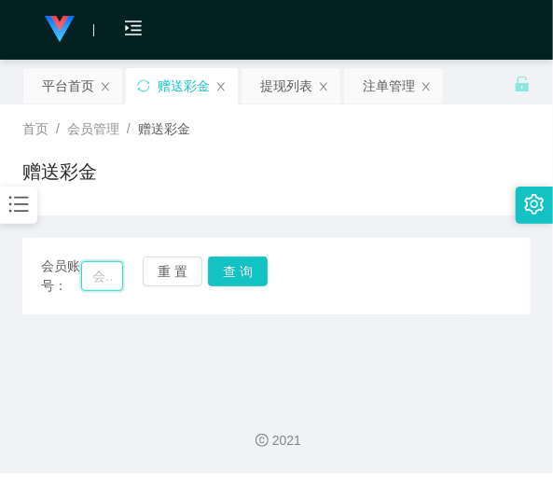
click at [105, 266] on input "text" at bounding box center [102, 276] width 42 height 30
paste input "derenteo98"
type input "derenteo98"
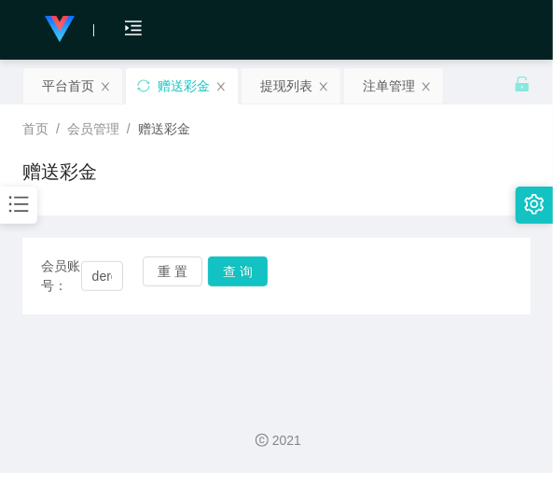
click at [269, 268] on div "会员账号： derenteo98 重 置 查 询" at bounding box center [276, 275] width 508 height 39
click at [243, 271] on button "查 询" at bounding box center [238, 271] width 60 height 30
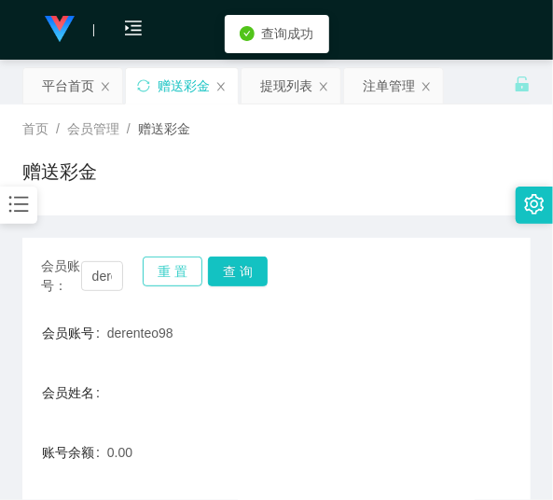
click at [177, 265] on button "重 置" at bounding box center [173, 271] width 60 height 30
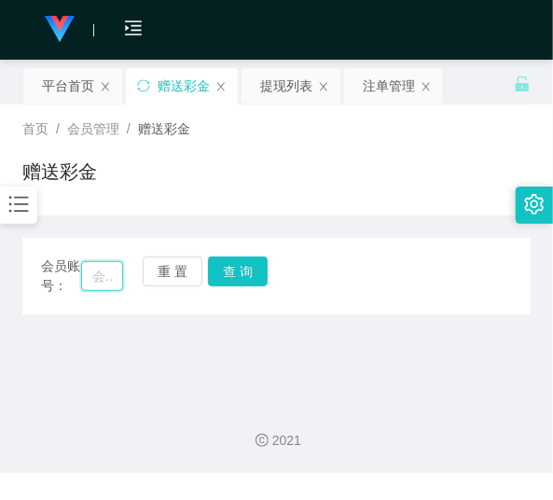
click at [108, 268] on input "text" at bounding box center [102, 276] width 42 height 30
paste input "samuel7789"
type input "samuel7789"
click at [225, 272] on button "查 询" at bounding box center [238, 271] width 60 height 30
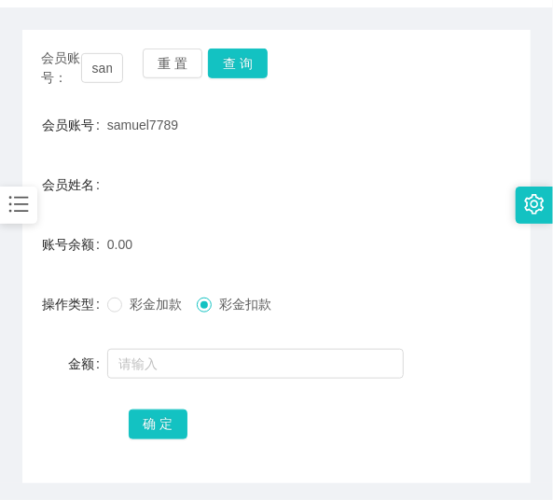
scroll to position [202, 0]
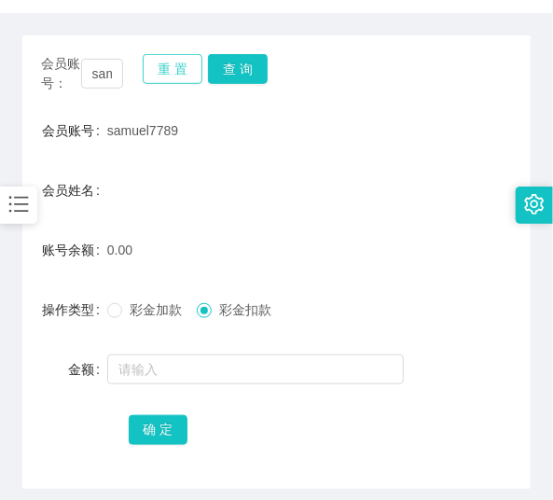
click at [163, 76] on button "重 置" at bounding box center [173, 69] width 60 height 30
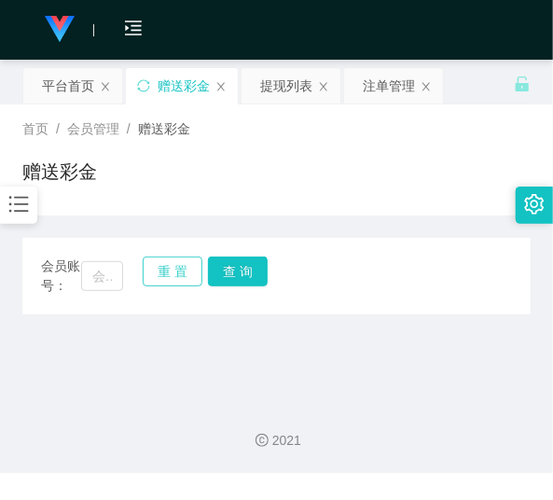
scroll to position [0, 0]
click at [109, 277] on input "text" at bounding box center [102, 276] width 42 height 30
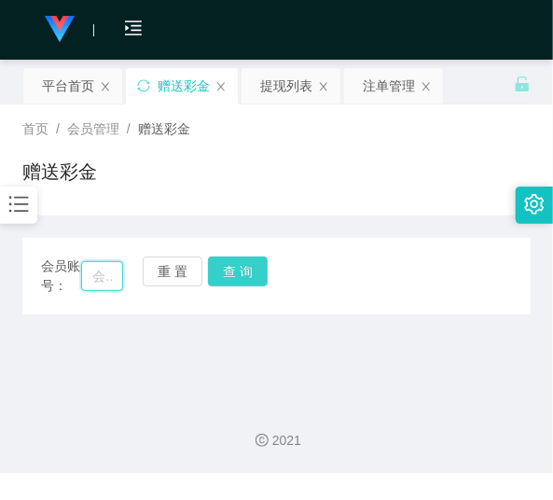
paste input "AshleyChua0319"
type input "AshleyChua0319"
click at [253, 271] on button "查 询" at bounding box center [238, 271] width 60 height 30
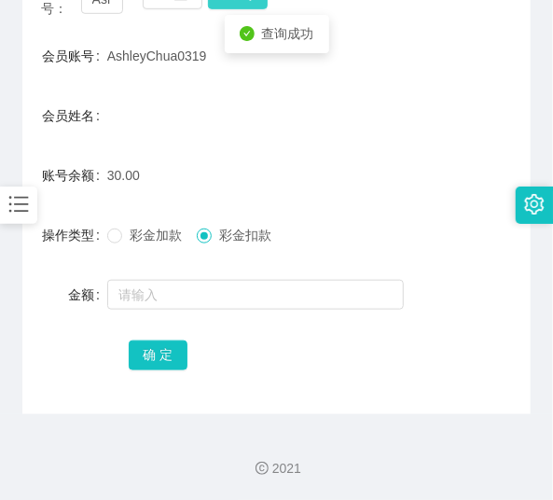
scroll to position [277, 0]
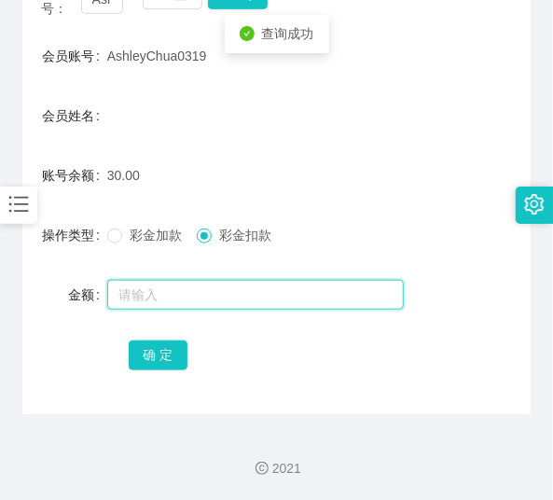
click at [243, 298] on input "text" at bounding box center [255, 295] width 297 height 30
type input "30"
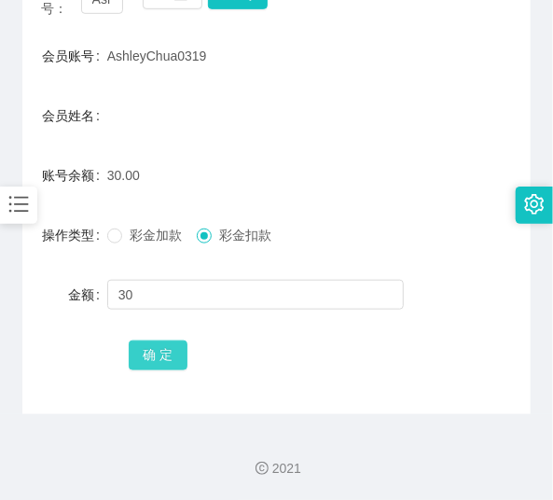
click at [179, 357] on button "确 定" at bounding box center [159, 355] width 60 height 30
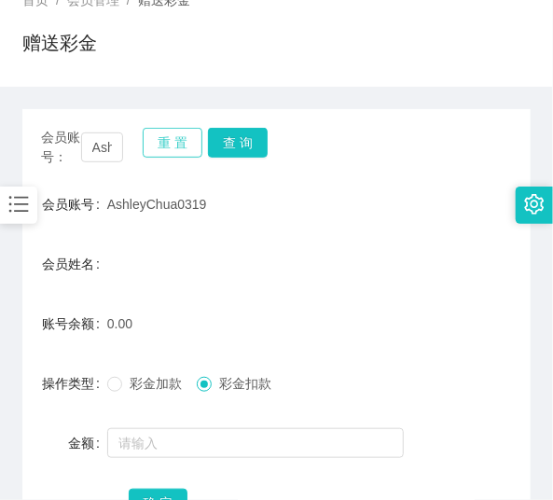
scroll to position [127, 0]
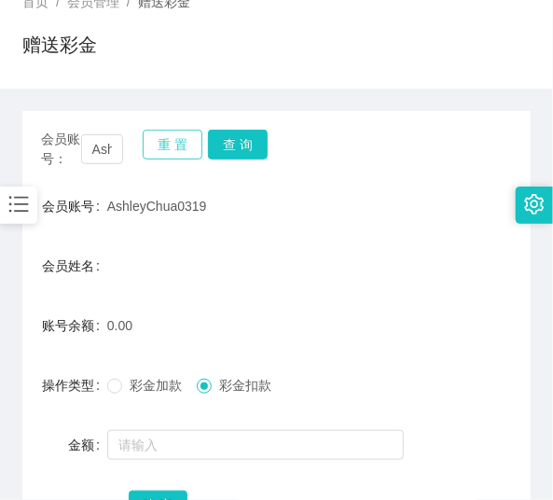
click at [173, 149] on button "重 置" at bounding box center [173, 145] width 60 height 30
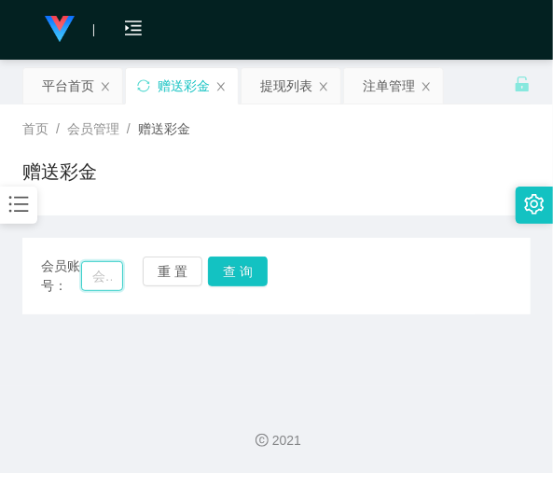
click at [96, 275] on input "text" at bounding box center [102, 276] width 42 height 30
paste input "Eehan"
type input "Eehan"
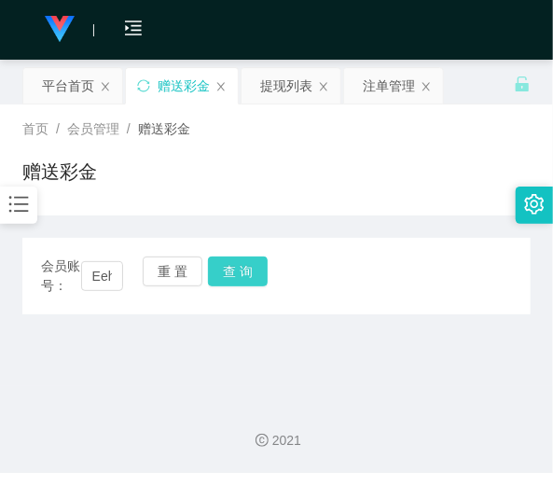
click at [245, 276] on button "查 询" at bounding box center [238, 271] width 60 height 30
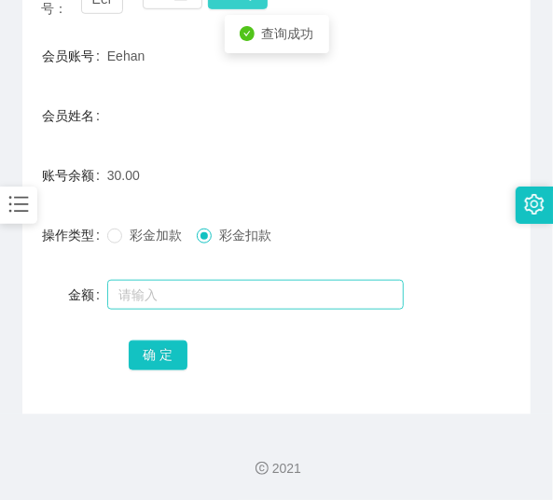
scroll to position [277, 0]
click at [235, 296] on input "text" at bounding box center [255, 295] width 297 height 30
type input "30"
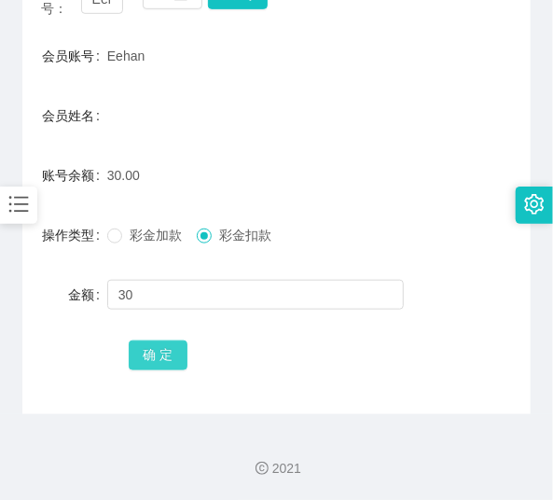
click at [161, 354] on button "确 定" at bounding box center [159, 355] width 60 height 30
